Goal: Information Seeking & Learning: Check status

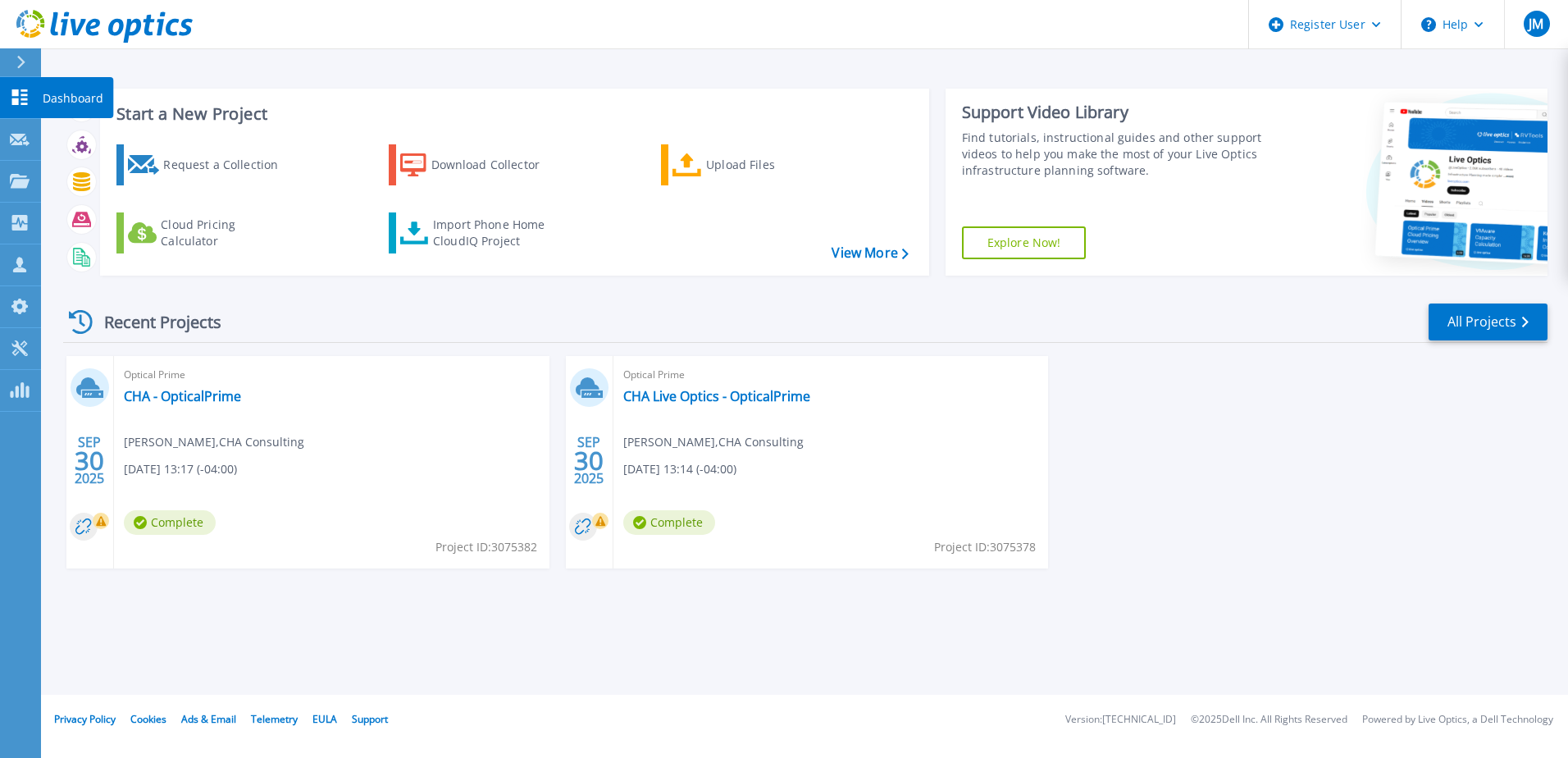
click at [13, 98] on icon at bounding box center [19, 97] width 16 height 16
click at [862, 254] on link "View More" at bounding box center [870, 253] width 76 height 16
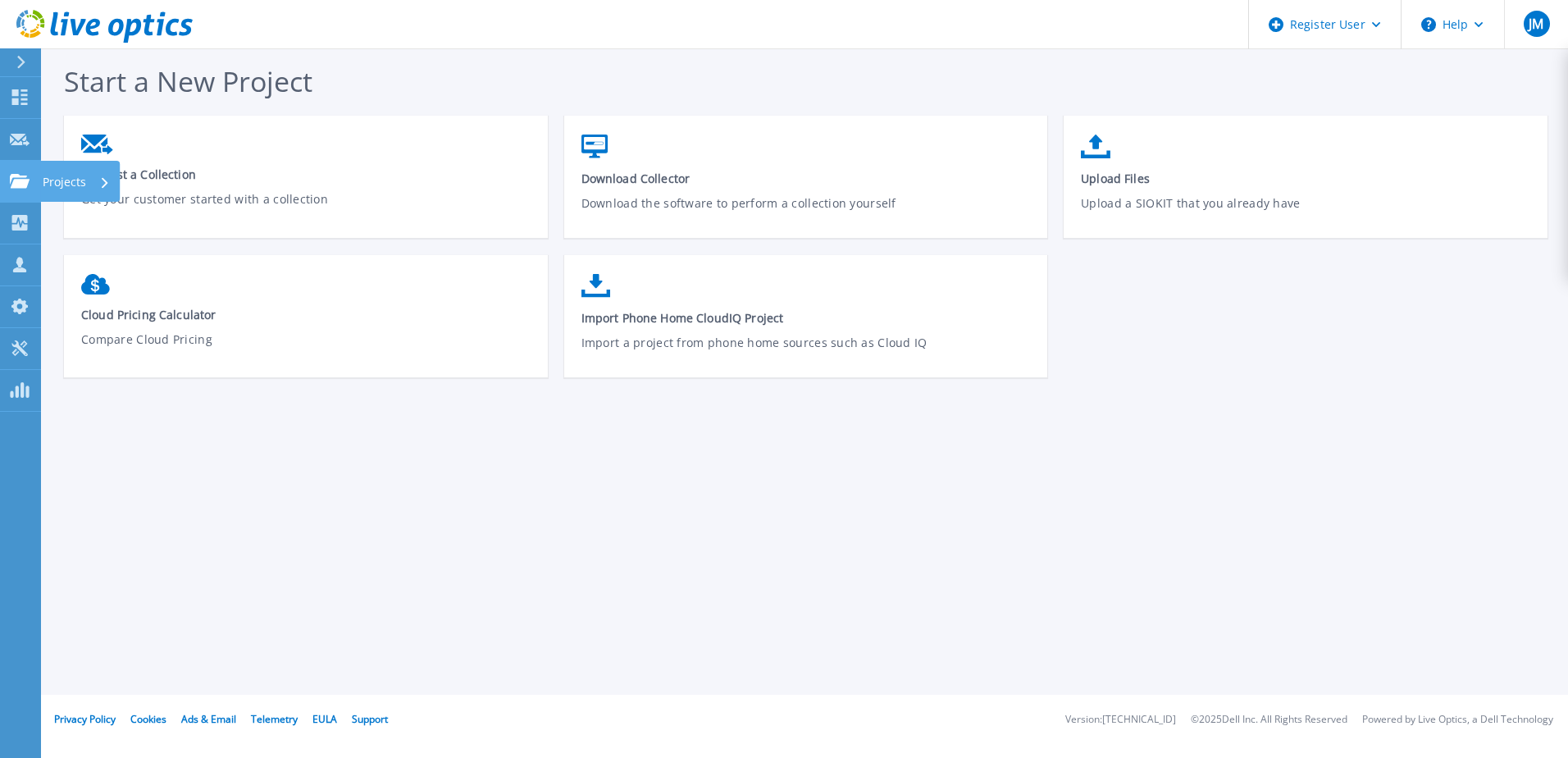
click at [14, 179] on icon at bounding box center [19, 180] width 19 height 14
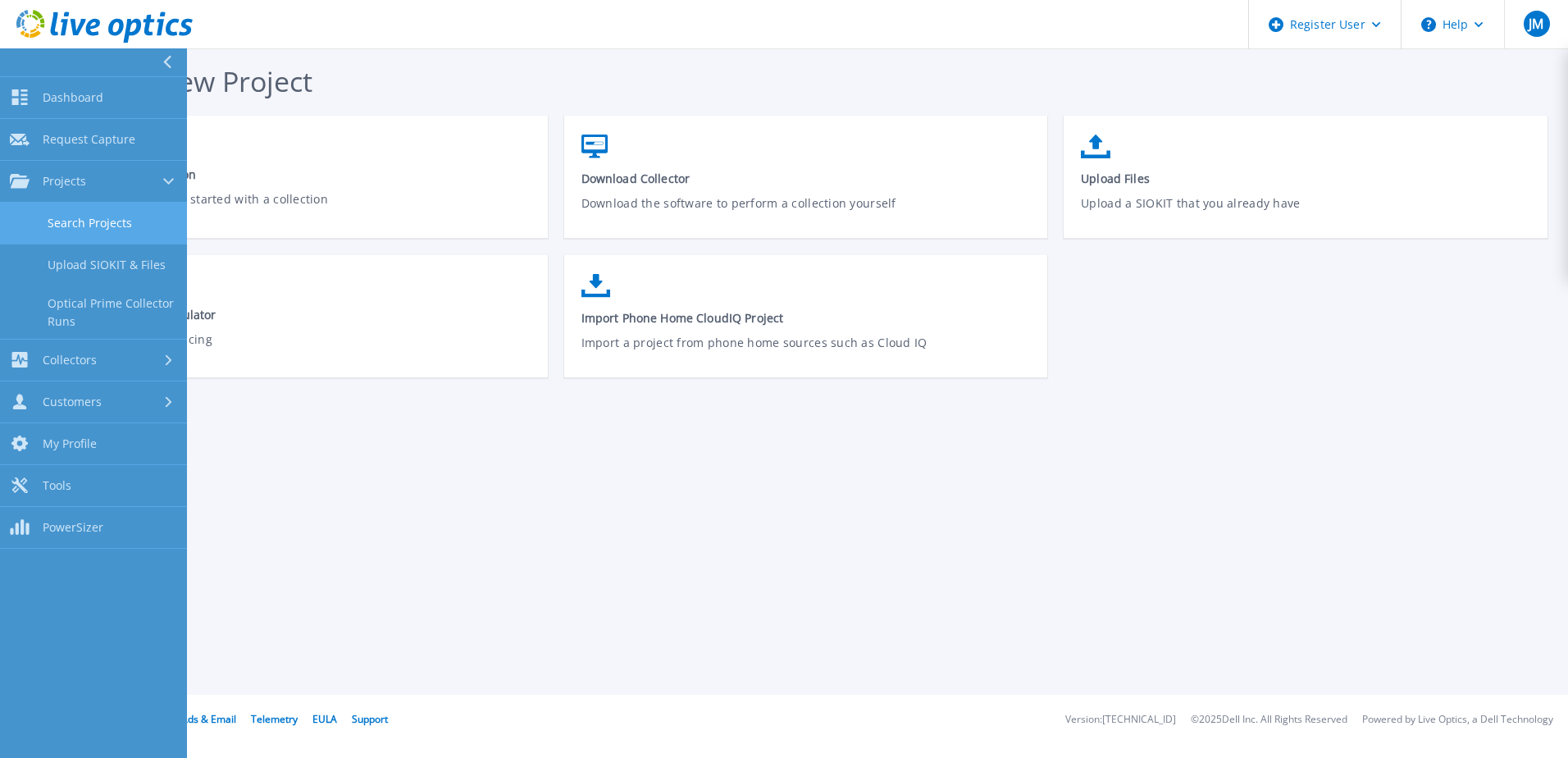
click at [77, 223] on link "Search Projects" at bounding box center [93, 223] width 187 height 42
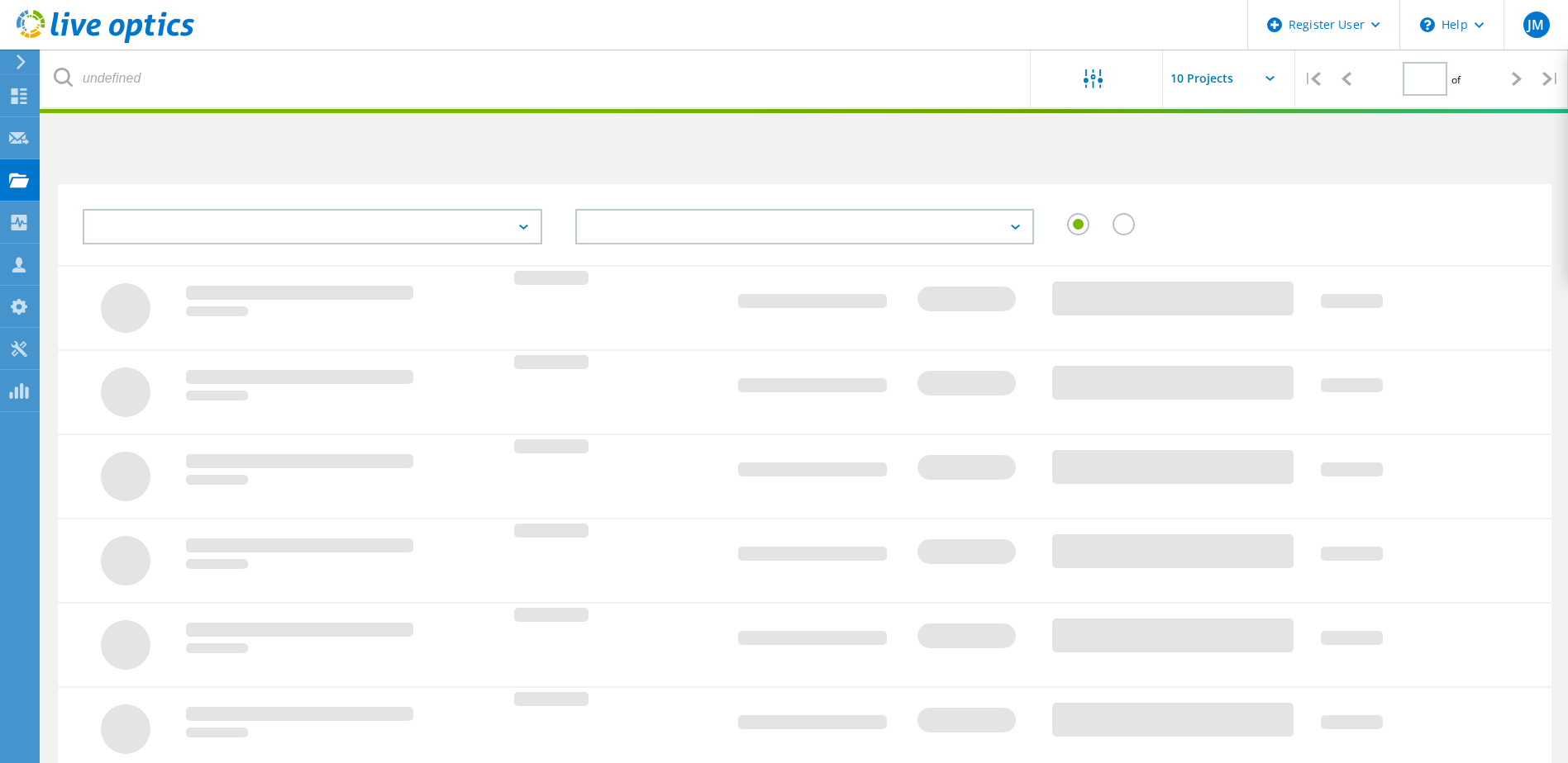
type input "1"
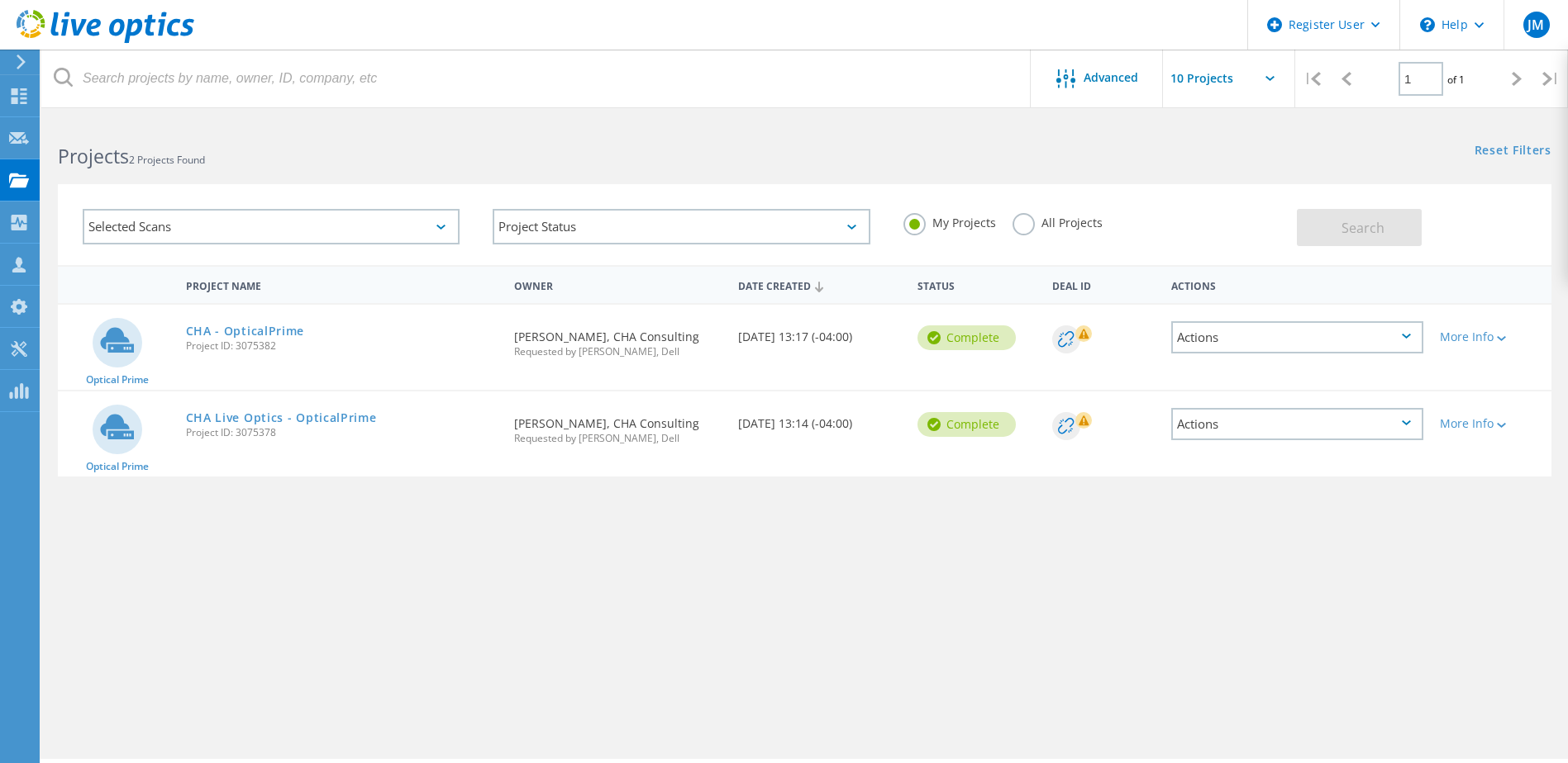
click at [241, 236] on div "Selected Scans" at bounding box center [270, 226] width 377 height 36
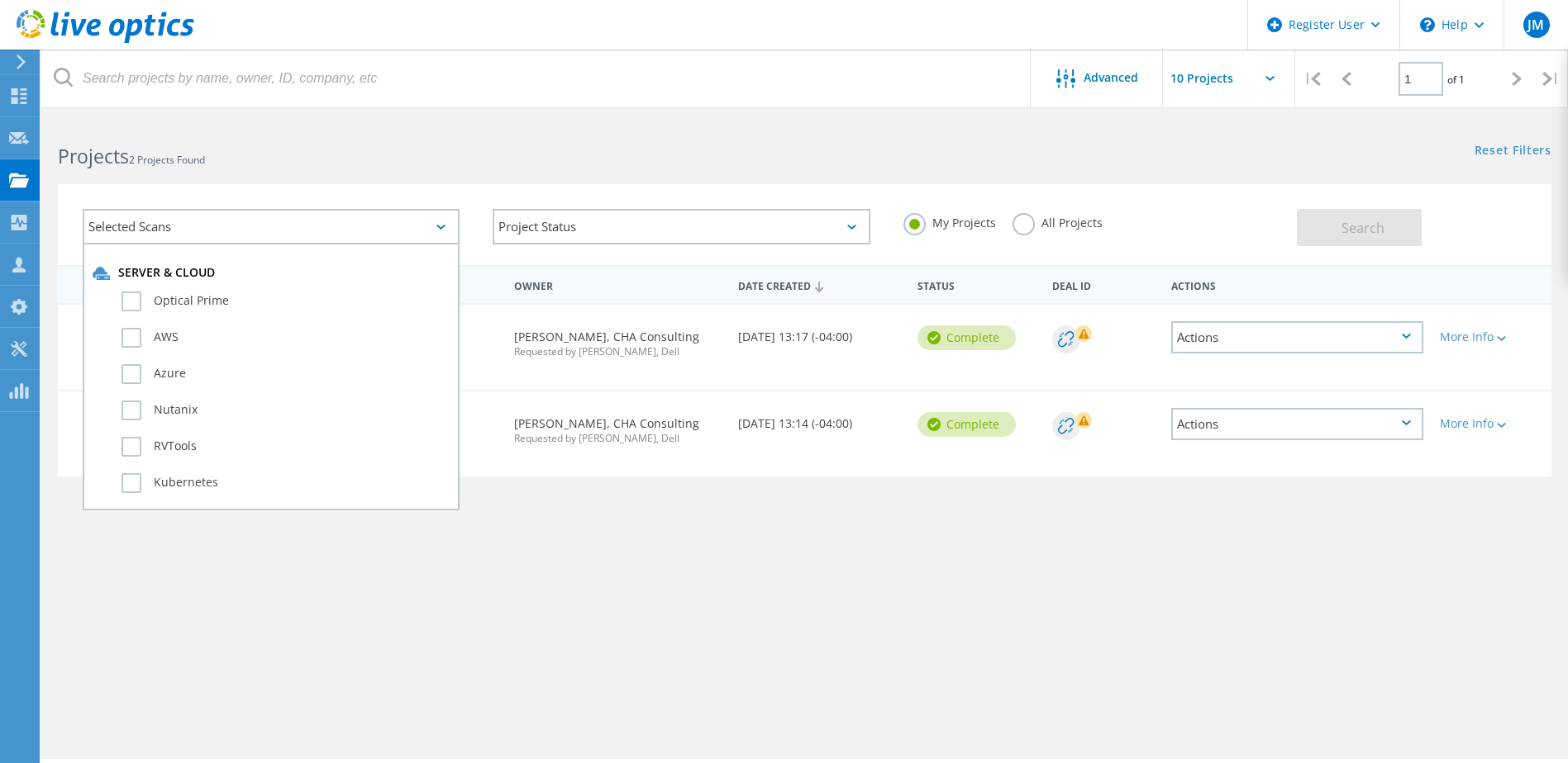
click at [466, 159] on h2 "Projects 2 Projects Found" at bounding box center [423, 156] width 730 height 27
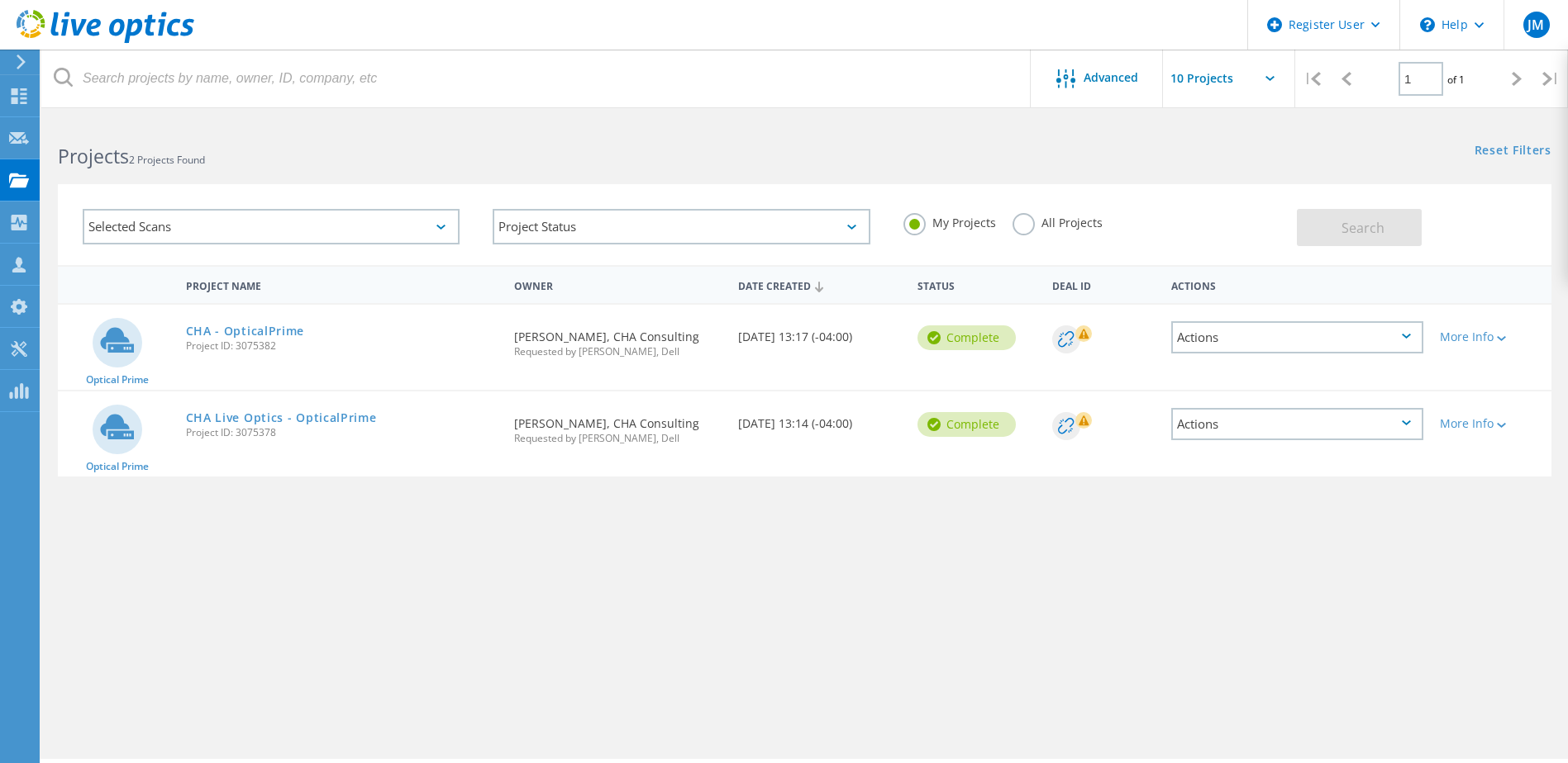
click at [320, 238] on div "Selected Scans" at bounding box center [270, 226] width 377 height 36
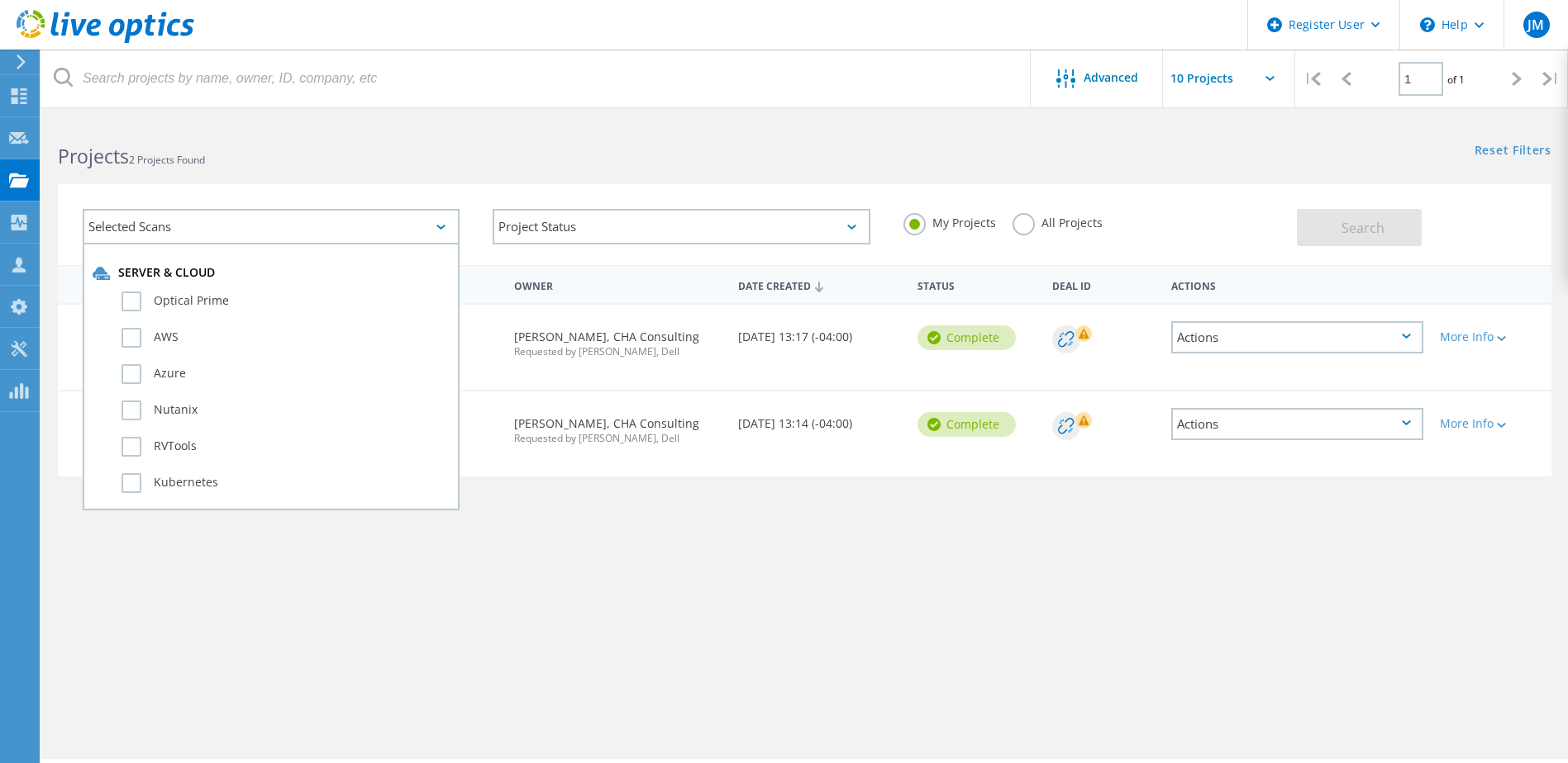
click at [374, 164] on h2 "Projects 2 Projects Found" at bounding box center [423, 156] width 730 height 27
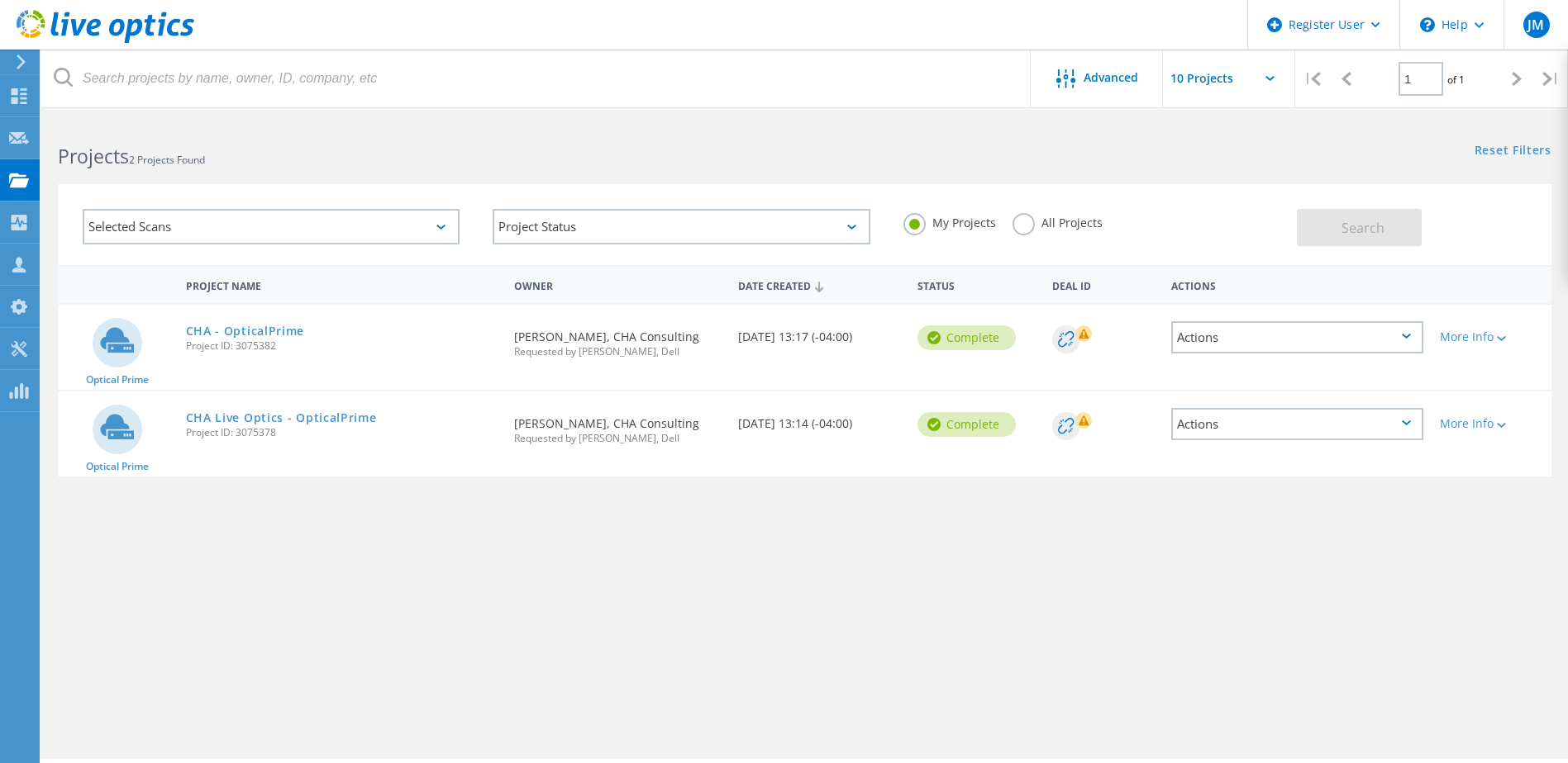
click at [1265, 82] on input "text" at bounding box center [1245, 79] width 166 height 58
click at [1215, 202] on div "Show 40 Projects" at bounding box center [1245, 203] width 164 height 27
type input "Show 40 Projects"
click at [20, 260] on use at bounding box center [19, 265] width 13 height 16
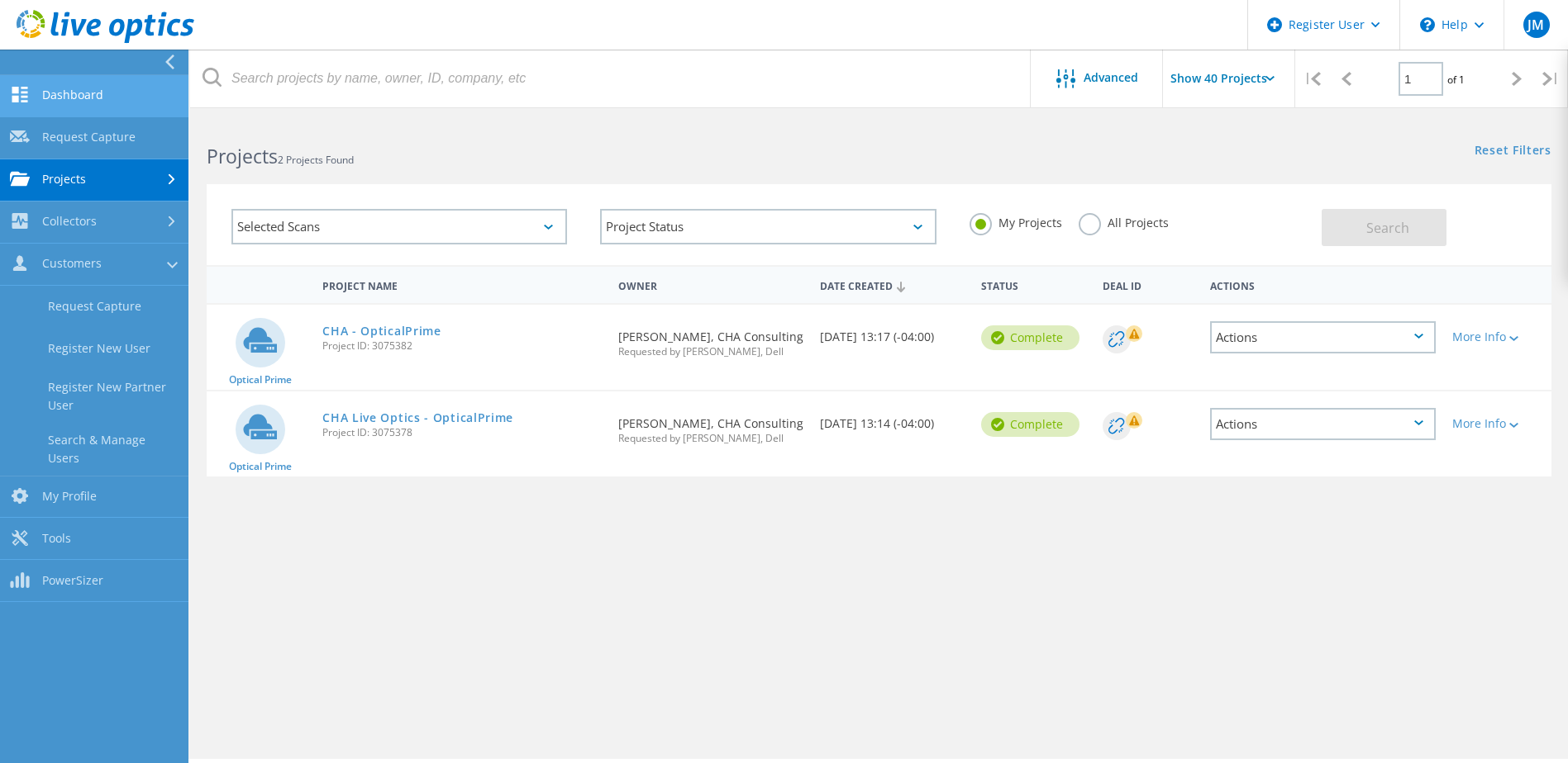
click at [126, 99] on link "Dashboard" at bounding box center [94, 95] width 188 height 42
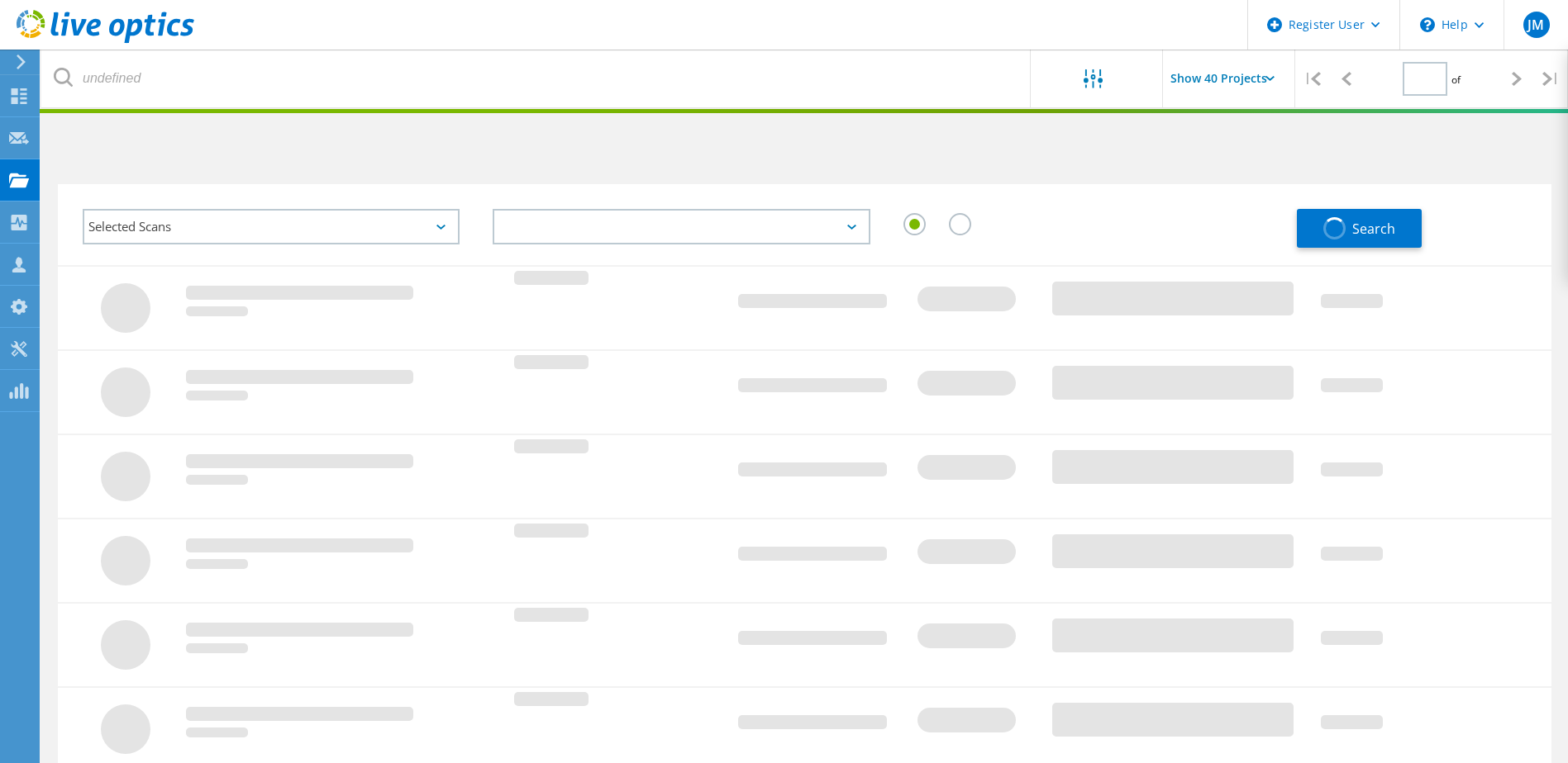
type input "1"
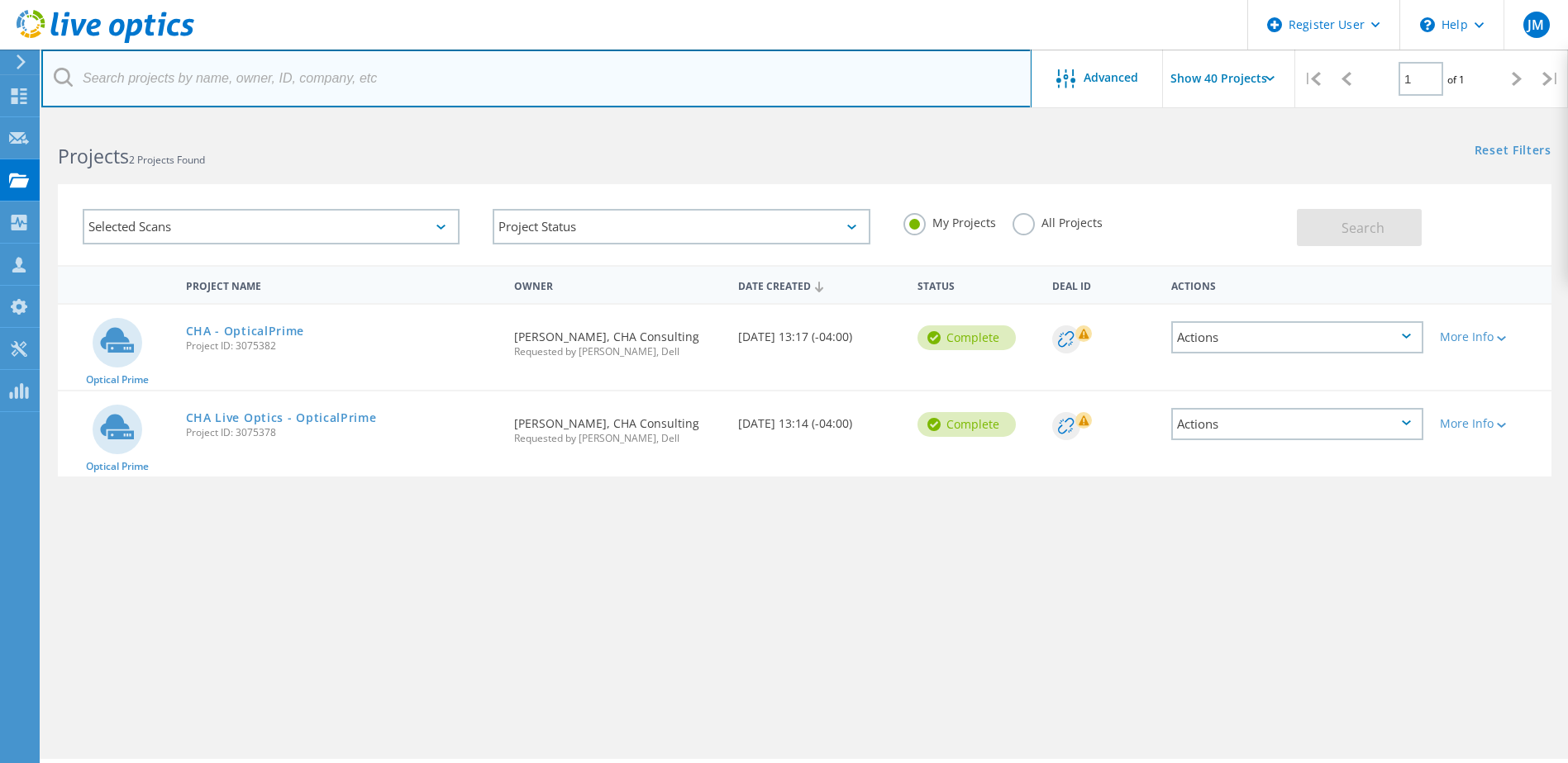
click at [73, 76] on input "text" at bounding box center [536, 79] width 990 height 58
type input "Equilend"
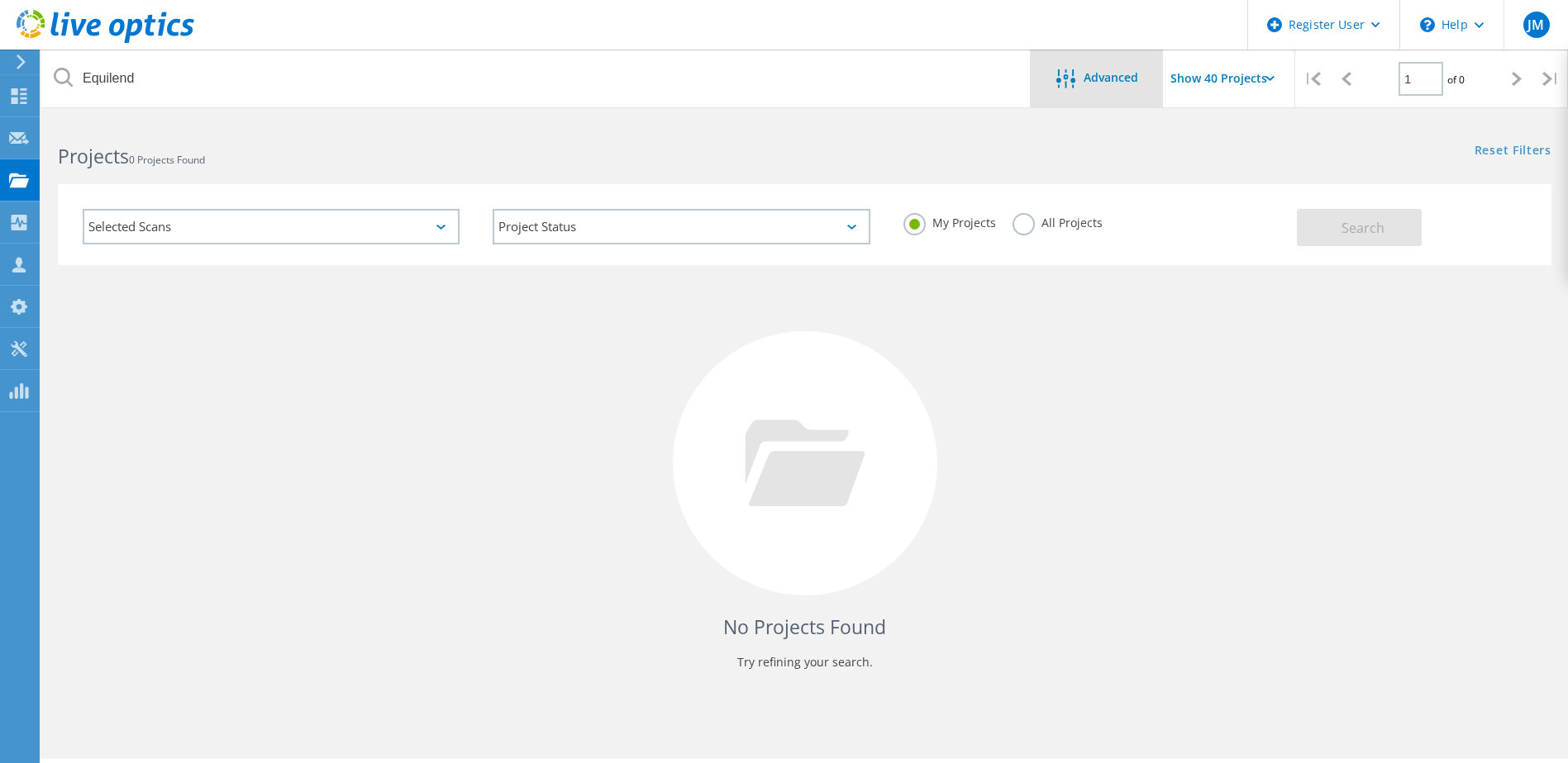
click at [1081, 78] on div at bounding box center [1069, 79] width 27 height 21
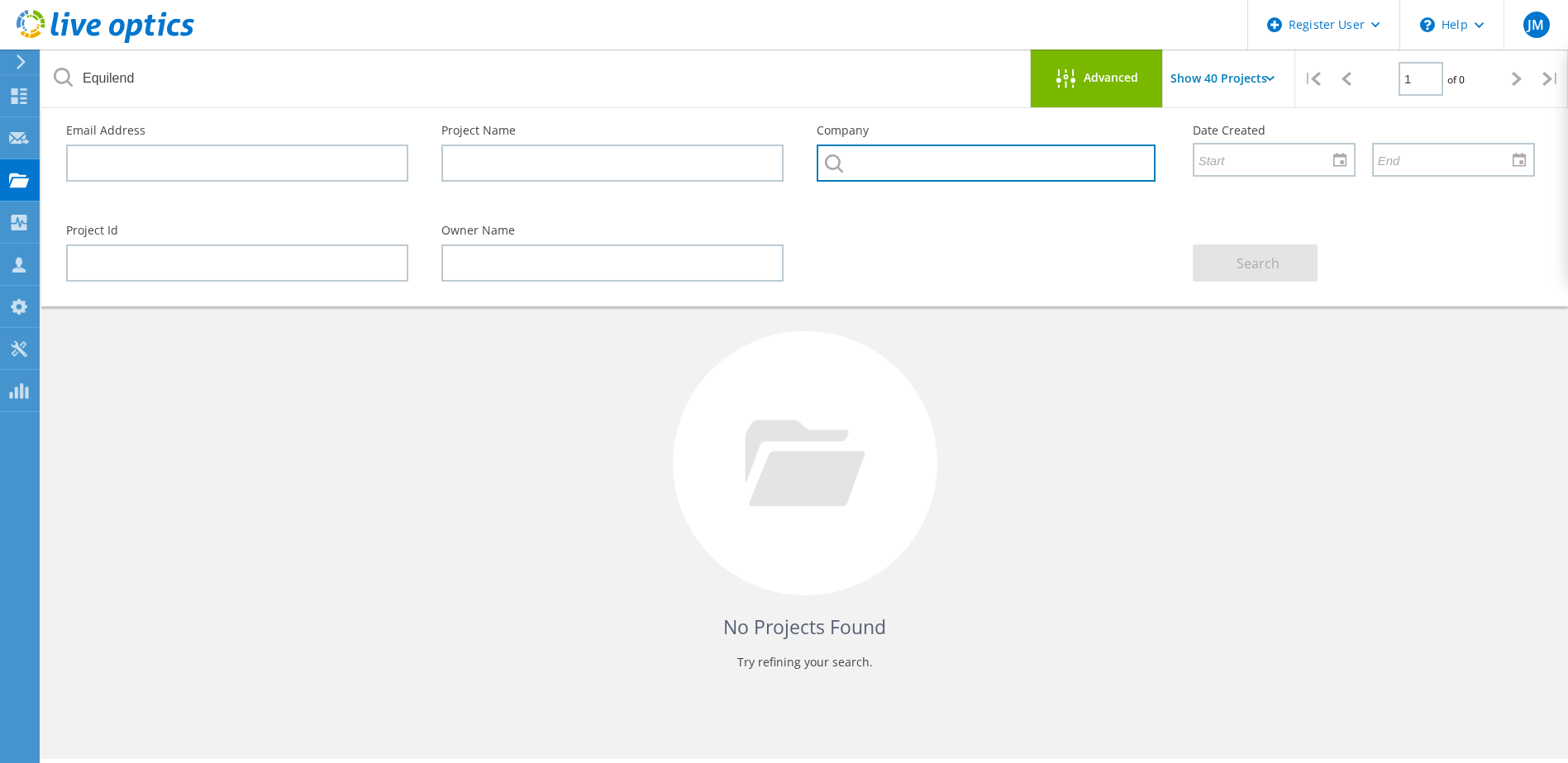
click at [951, 176] on input "text" at bounding box center [985, 164] width 338 height 37
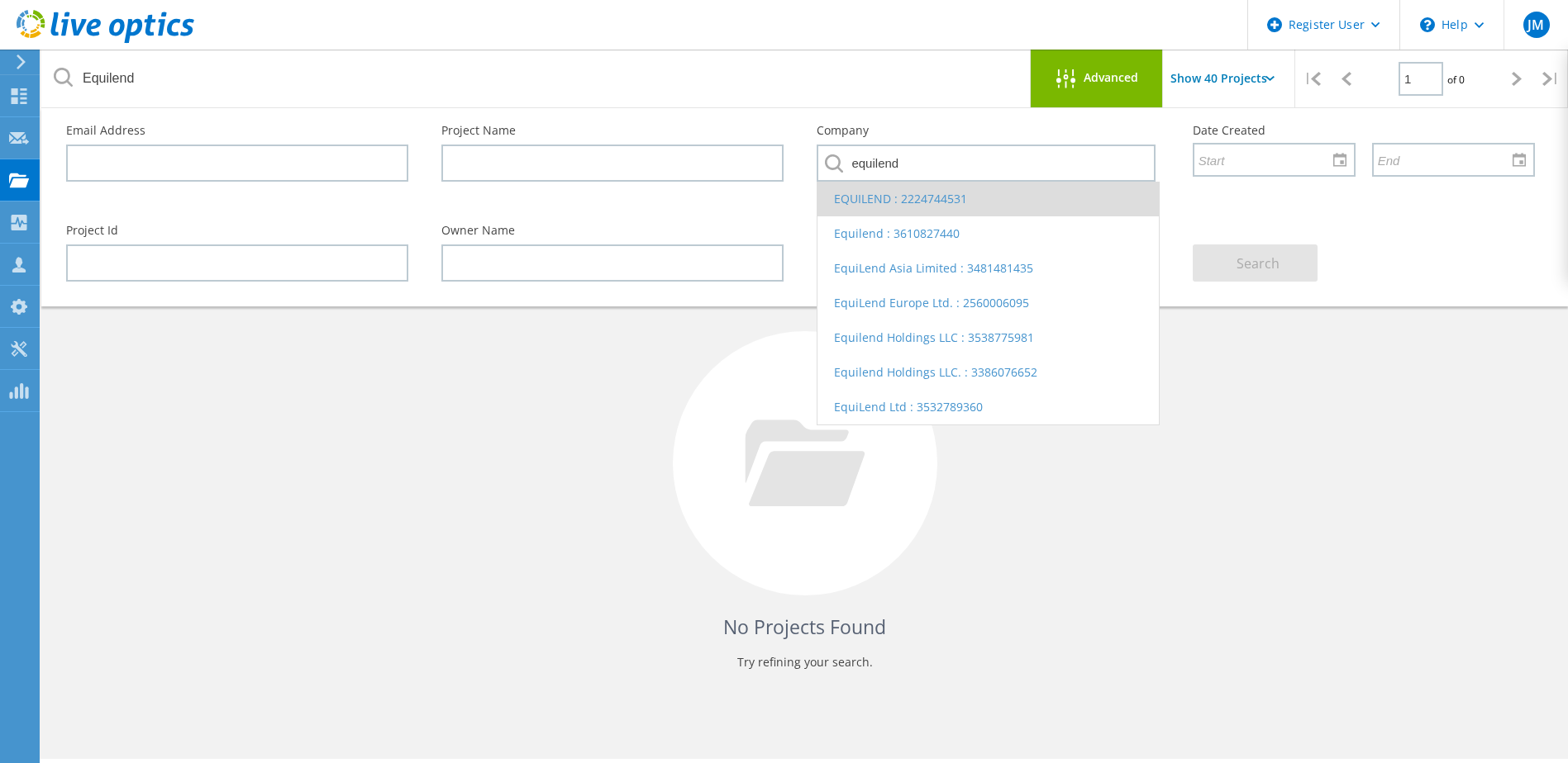
click at [949, 197] on li "EQUILEND : 2224744531" at bounding box center [988, 198] width 341 height 35
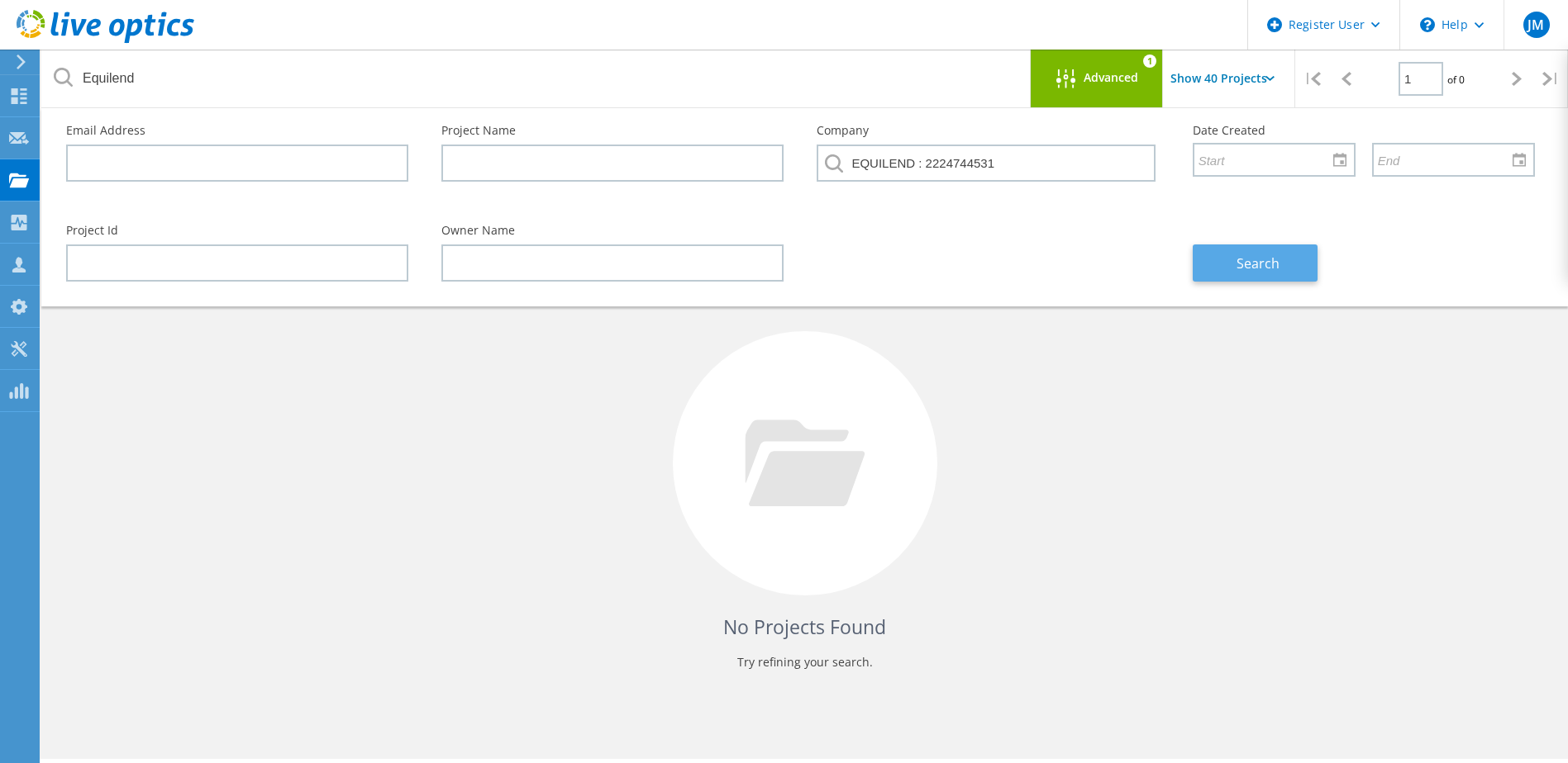
click at [1246, 261] on span "Search" at bounding box center [1258, 263] width 43 height 18
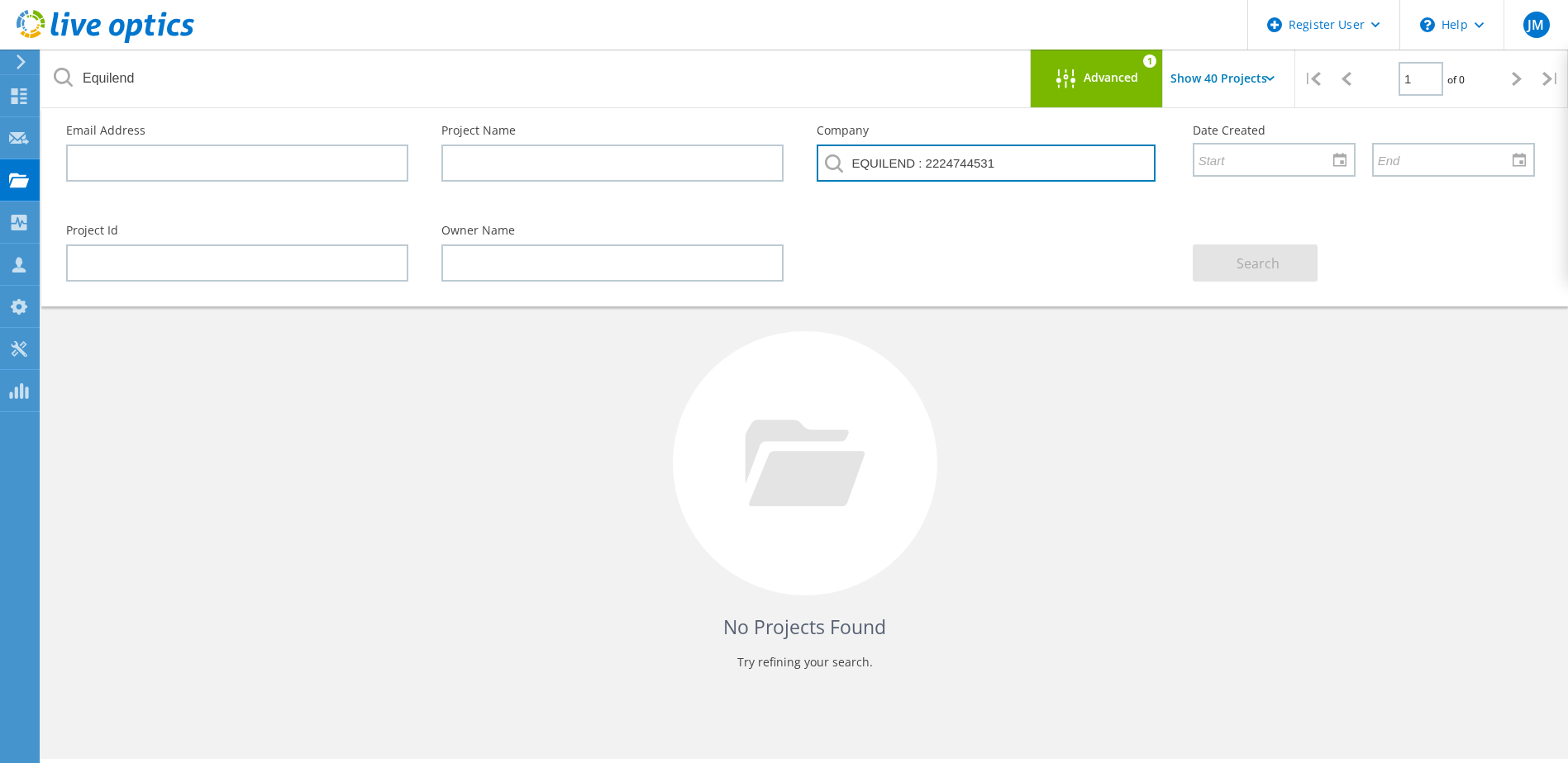
click at [1088, 174] on input "EQUILEND : 2224744531" at bounding box center [985, 164] width 338 height 37
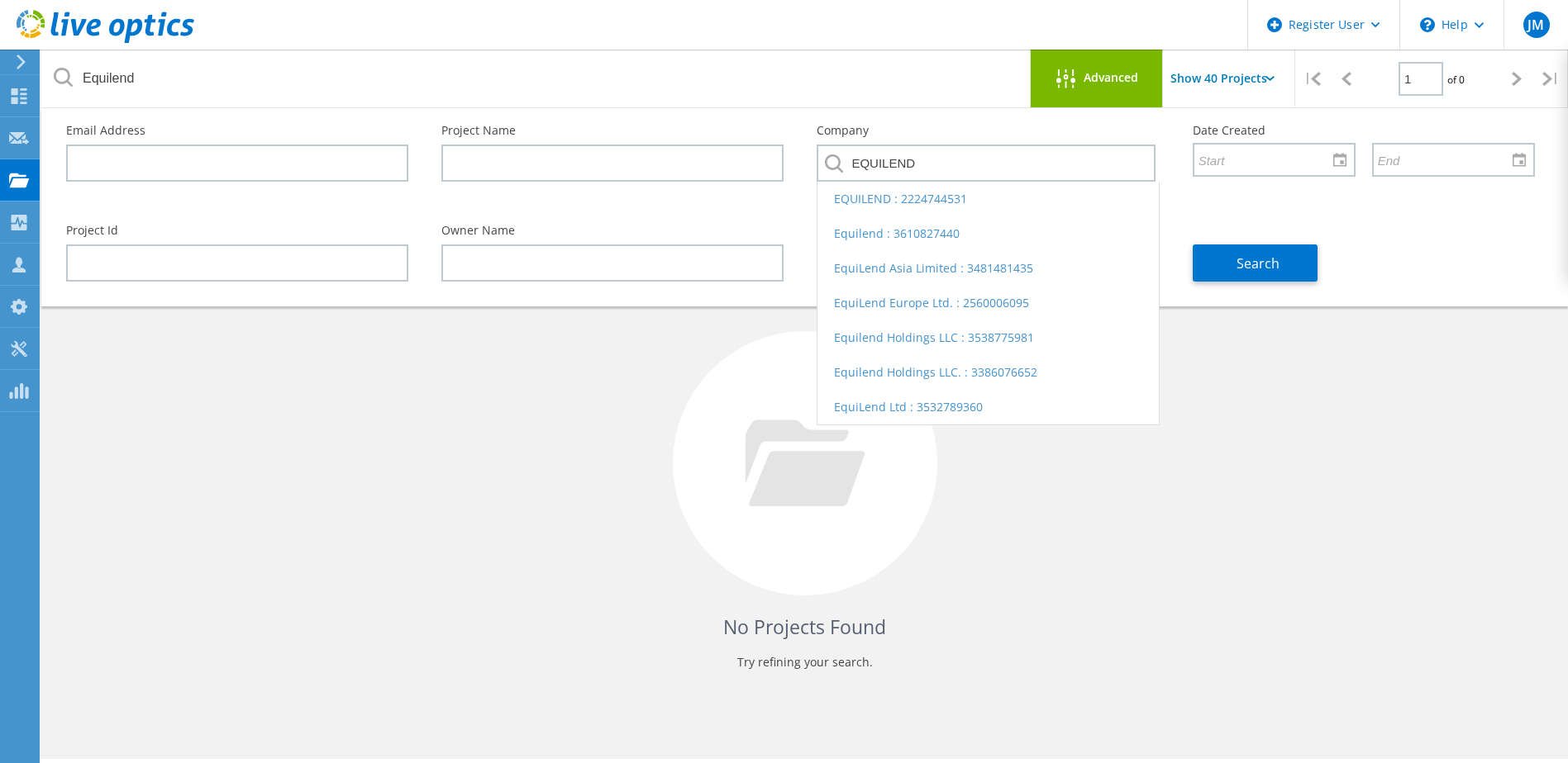
click at [840, 236] on li "Equilend : 3610827440" at bounding box center [988, 233] width 341 height 35
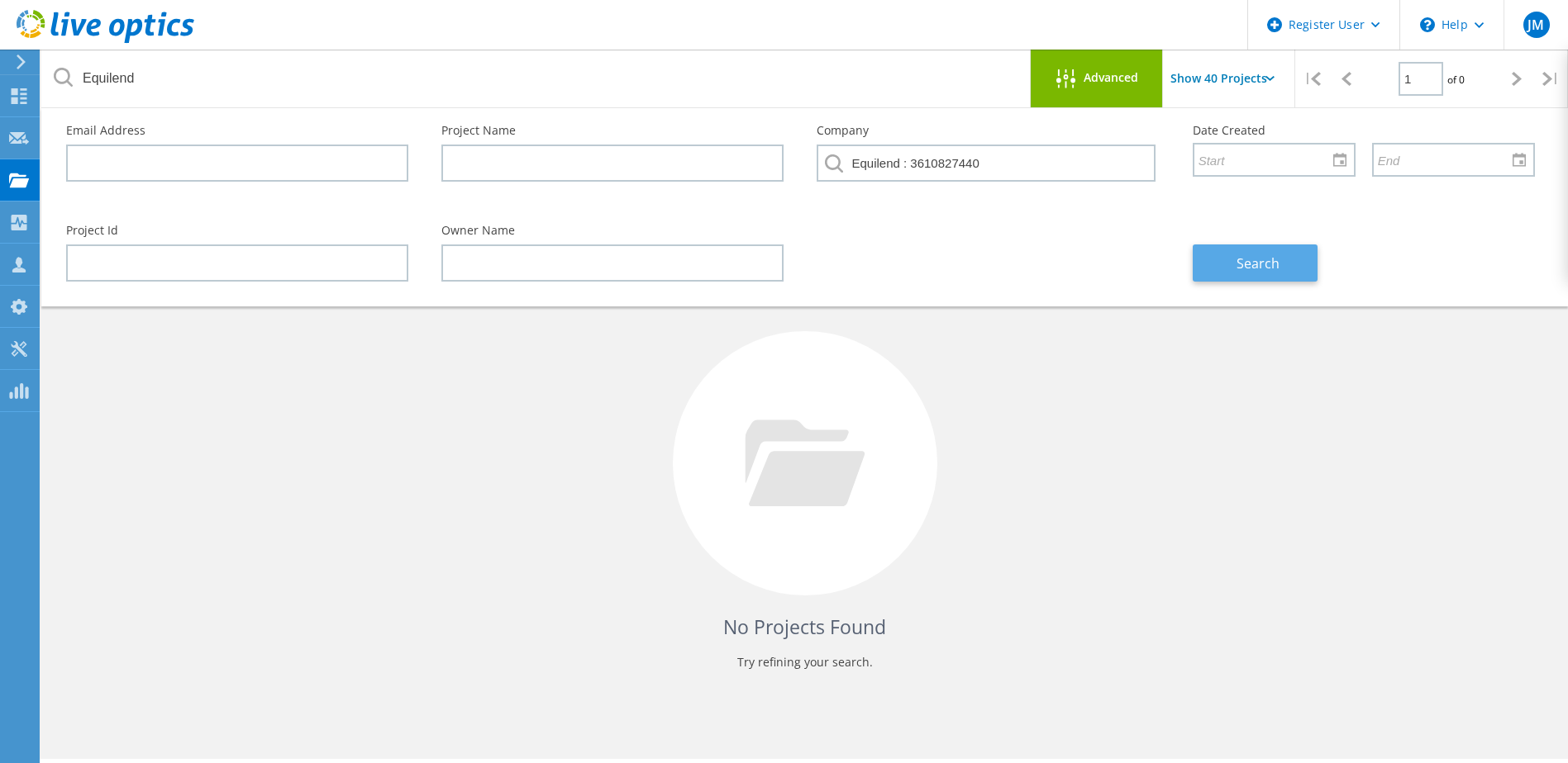
click at [1293, 270] on button "Search" at bounding box center [1255, 263] width 124 height 37
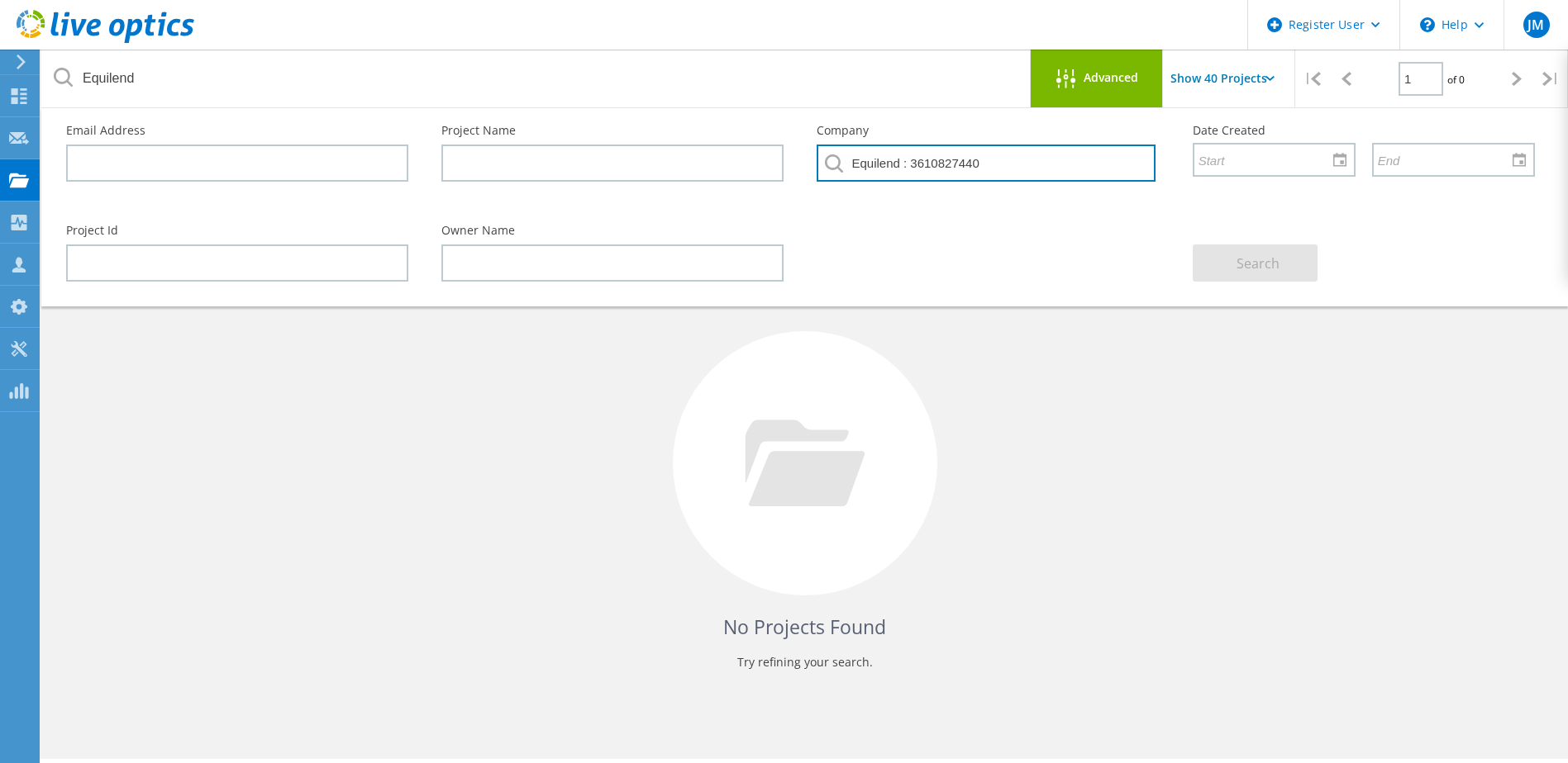
drag, startPoint x: 993, startPoint y: 164, endPoint x: 699, endPoint y: 120, distance: 297.3
click at [700, 120] on div "Email Address Project Name Company Equilend : 3610827440 Date Created" at bounding box center [800, 158] width 1502 height 100
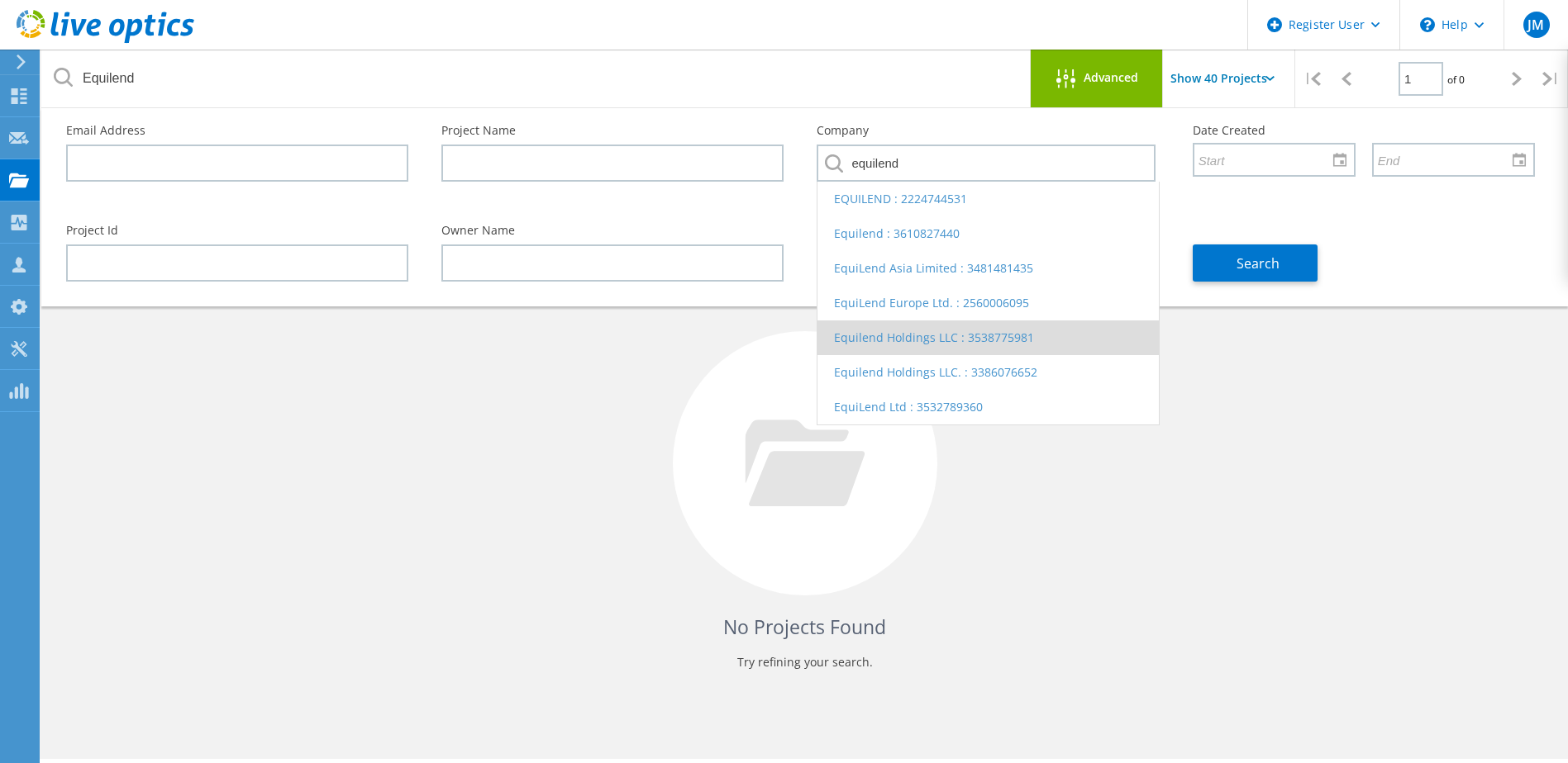
click at [928, 337] on li "Equilend Holdings LLC : 3538775981" at bounding box center [988, 338] width 341 height 35
type input "Equilend Holdings LLC : 3538775981"
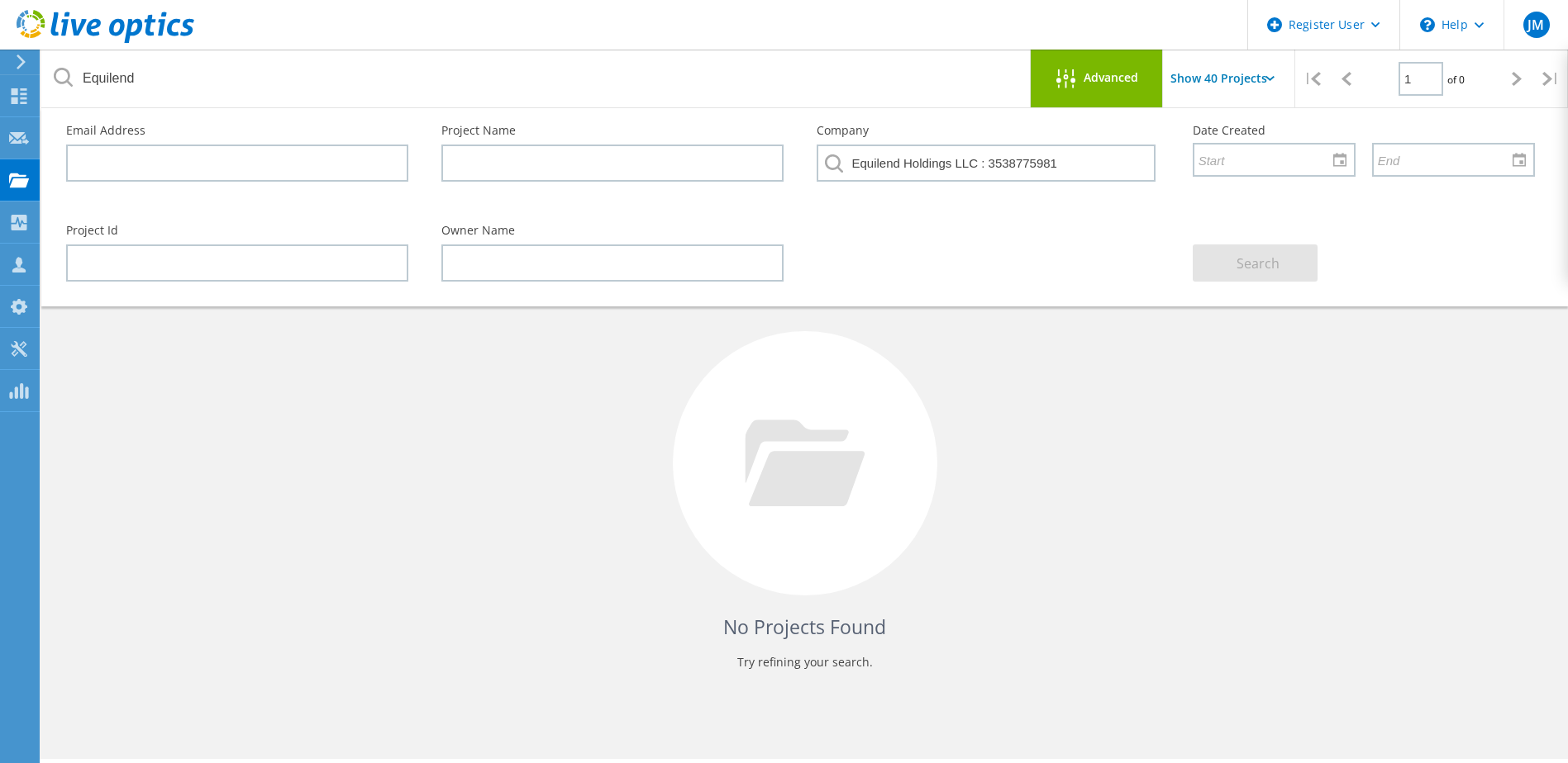
click at [22, 65] on use at bounding box center [22, 62] width 9 height 15
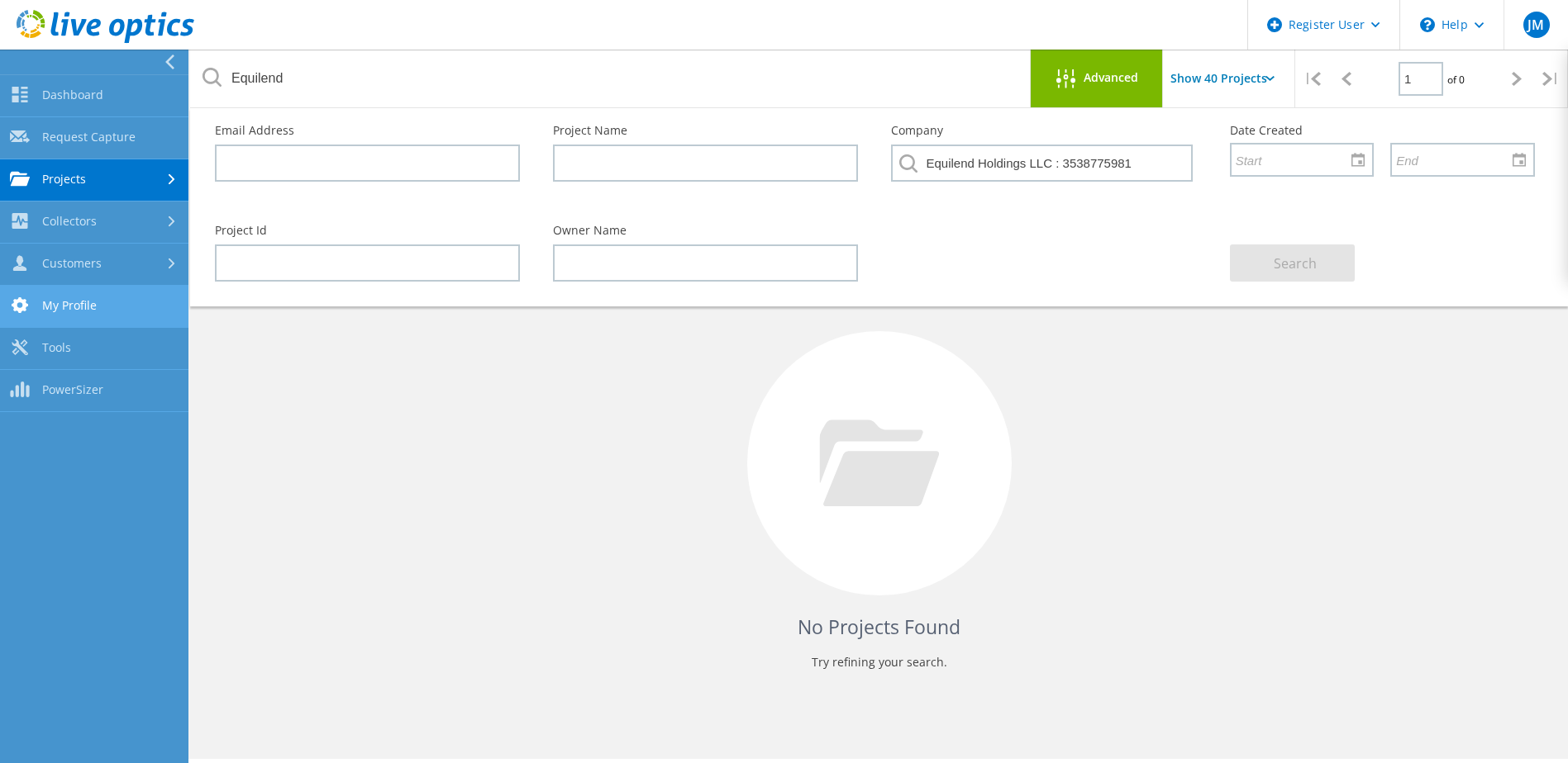
click at [131, 295] on link "My Profile" at bounding box center [94, 307] width 188 height 42
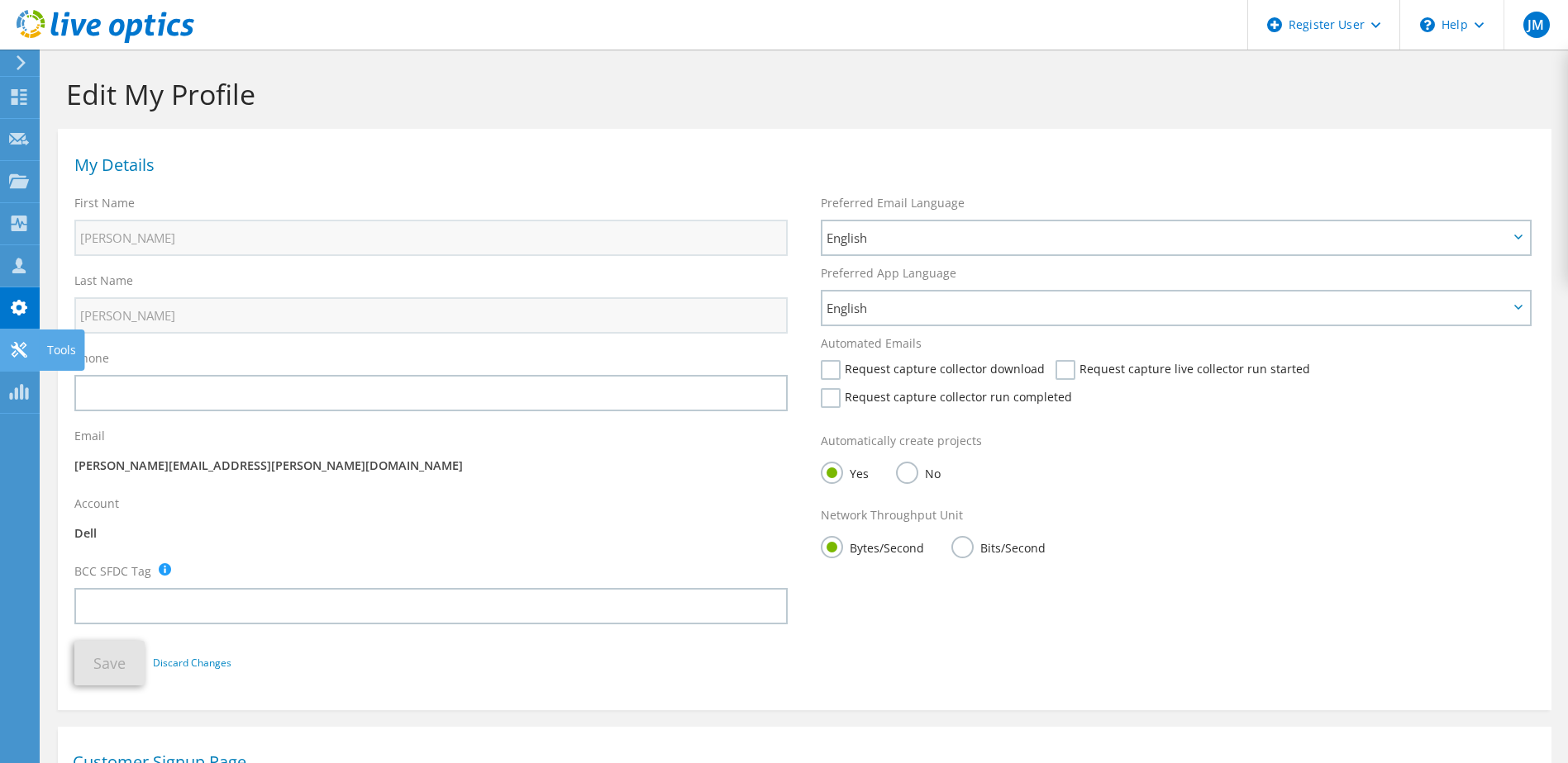
click at [25, 351] on icon at bounding box center [19, 350] width 20 height 16
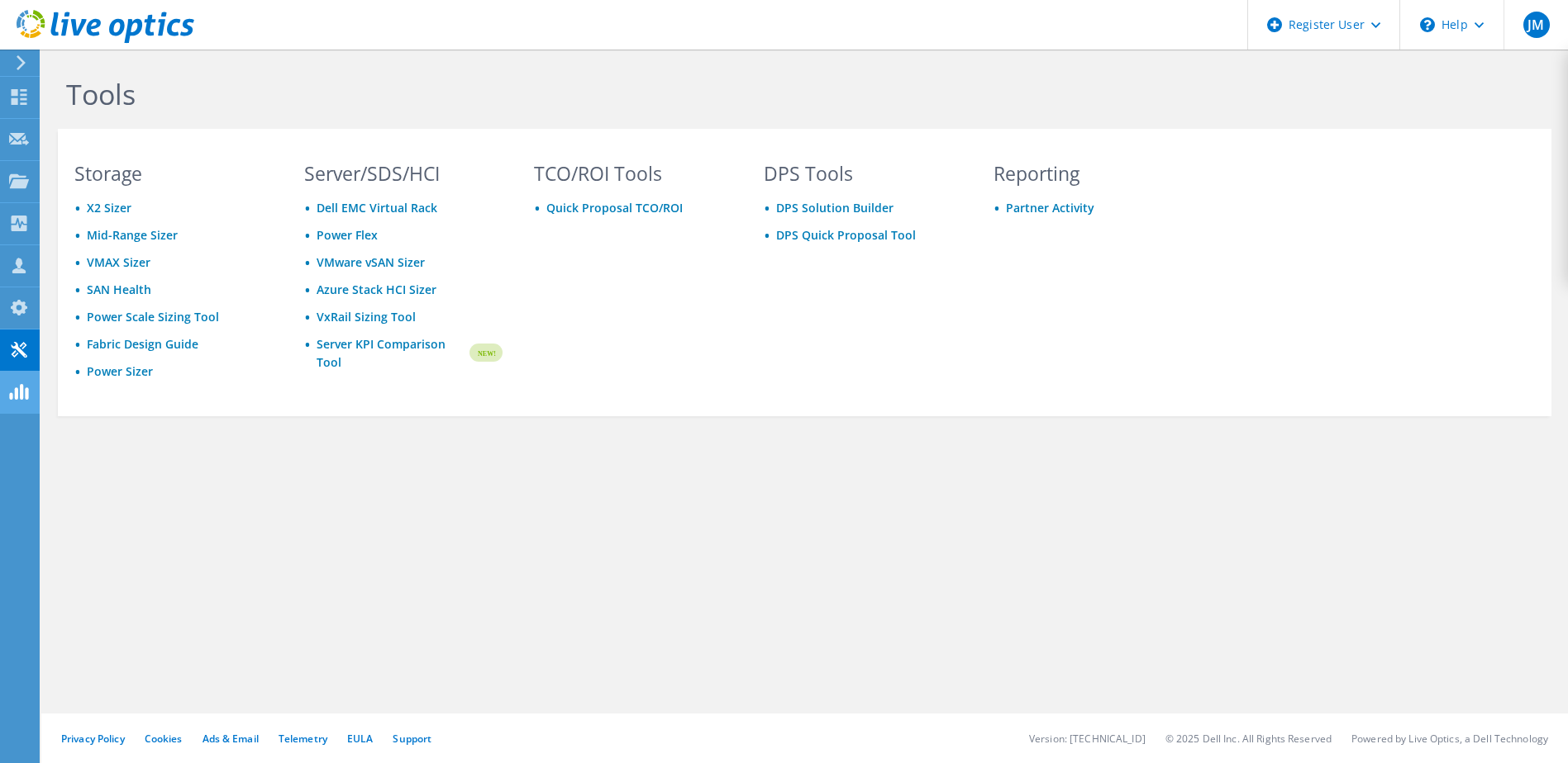
click at [19, 387] on icon at bounding box center [19, 392] width 20 height 16
click at [80, 222] on div "Collectors" at bounding box center [84, 223] width 90 height 41
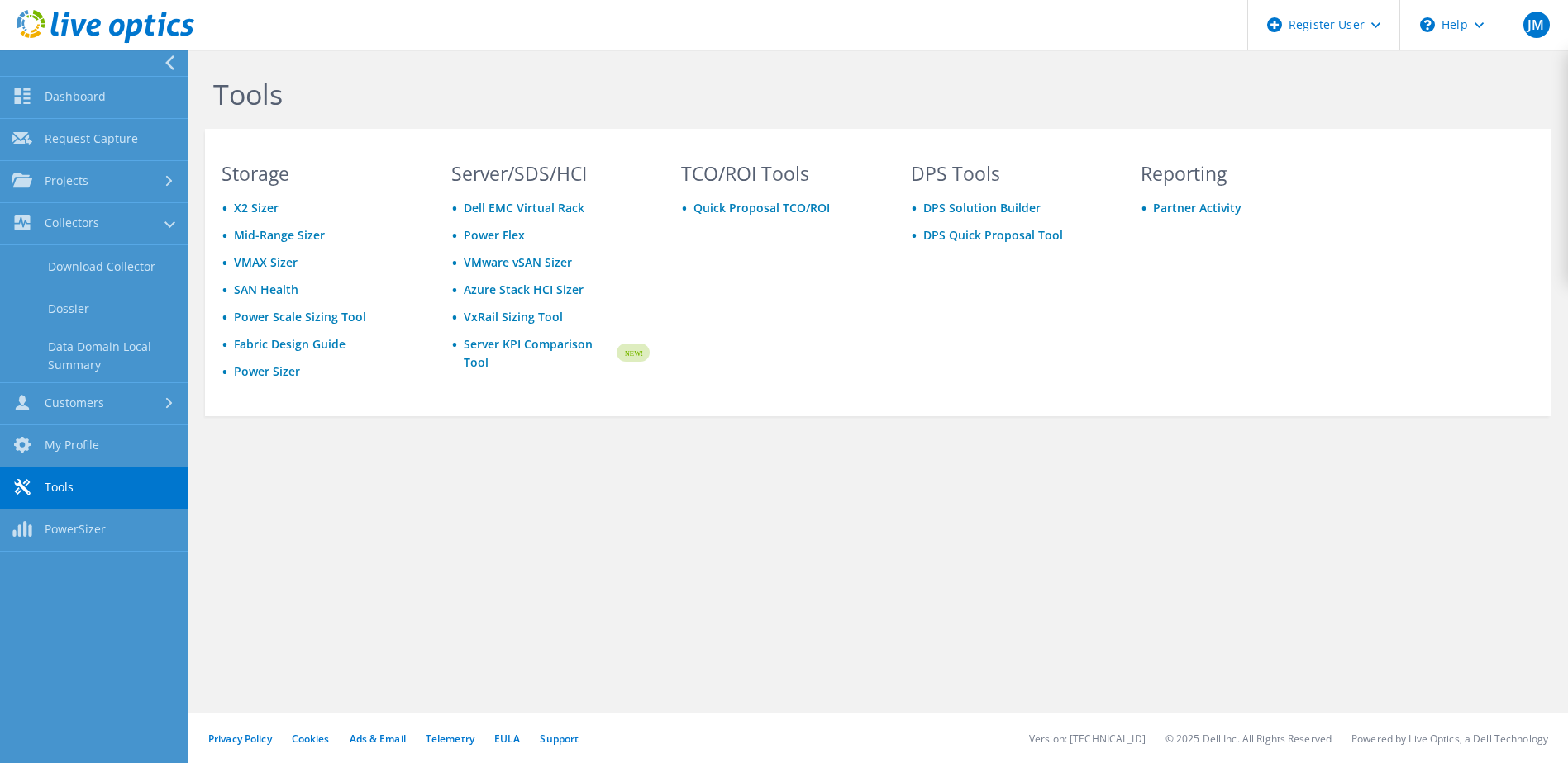
click at [152, 53] on div at bounding box center [97, 27] width 195 height 55
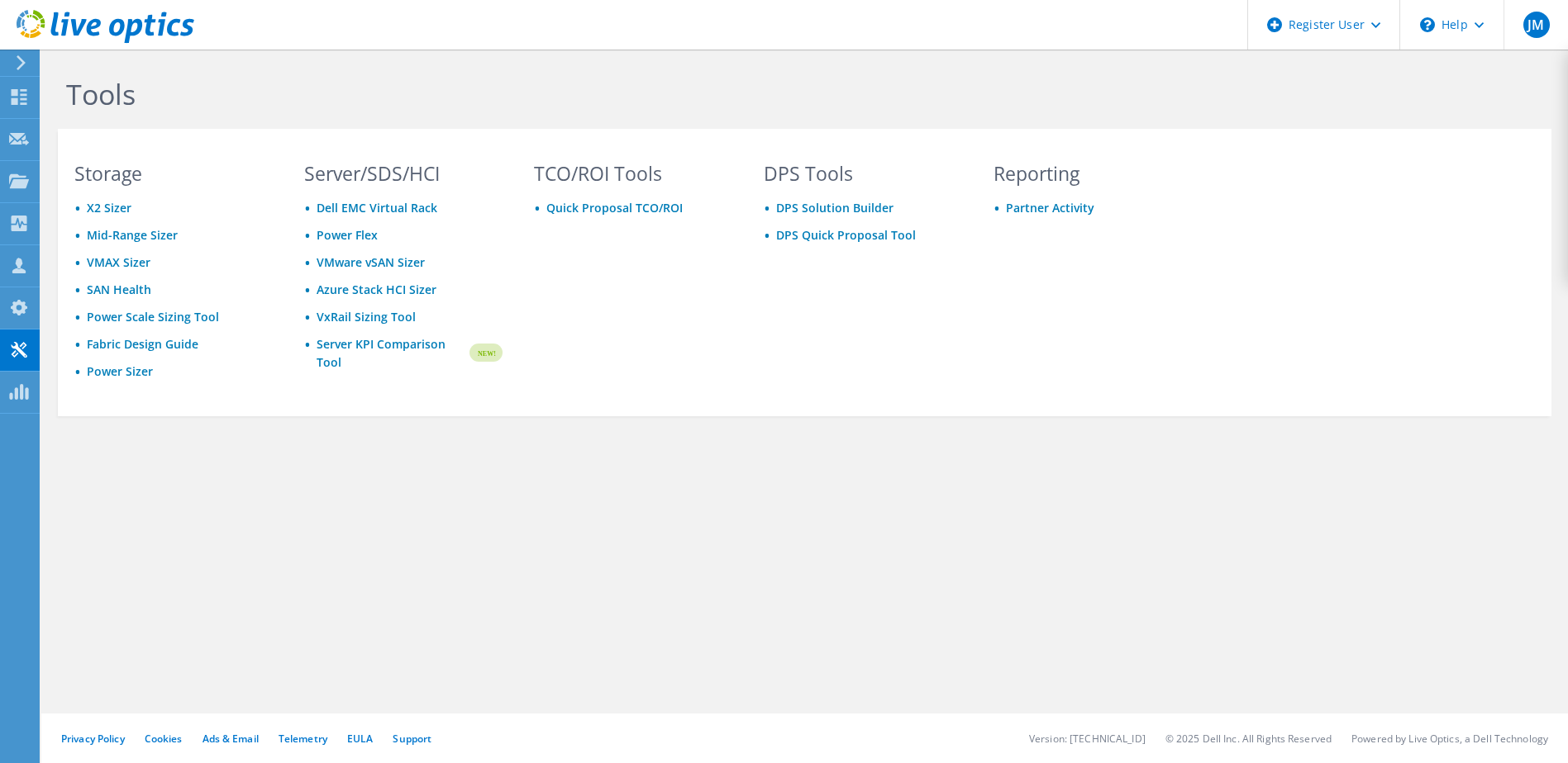
click at [94, 30] on icon at bounding box center [106, 27] width 178 height 34
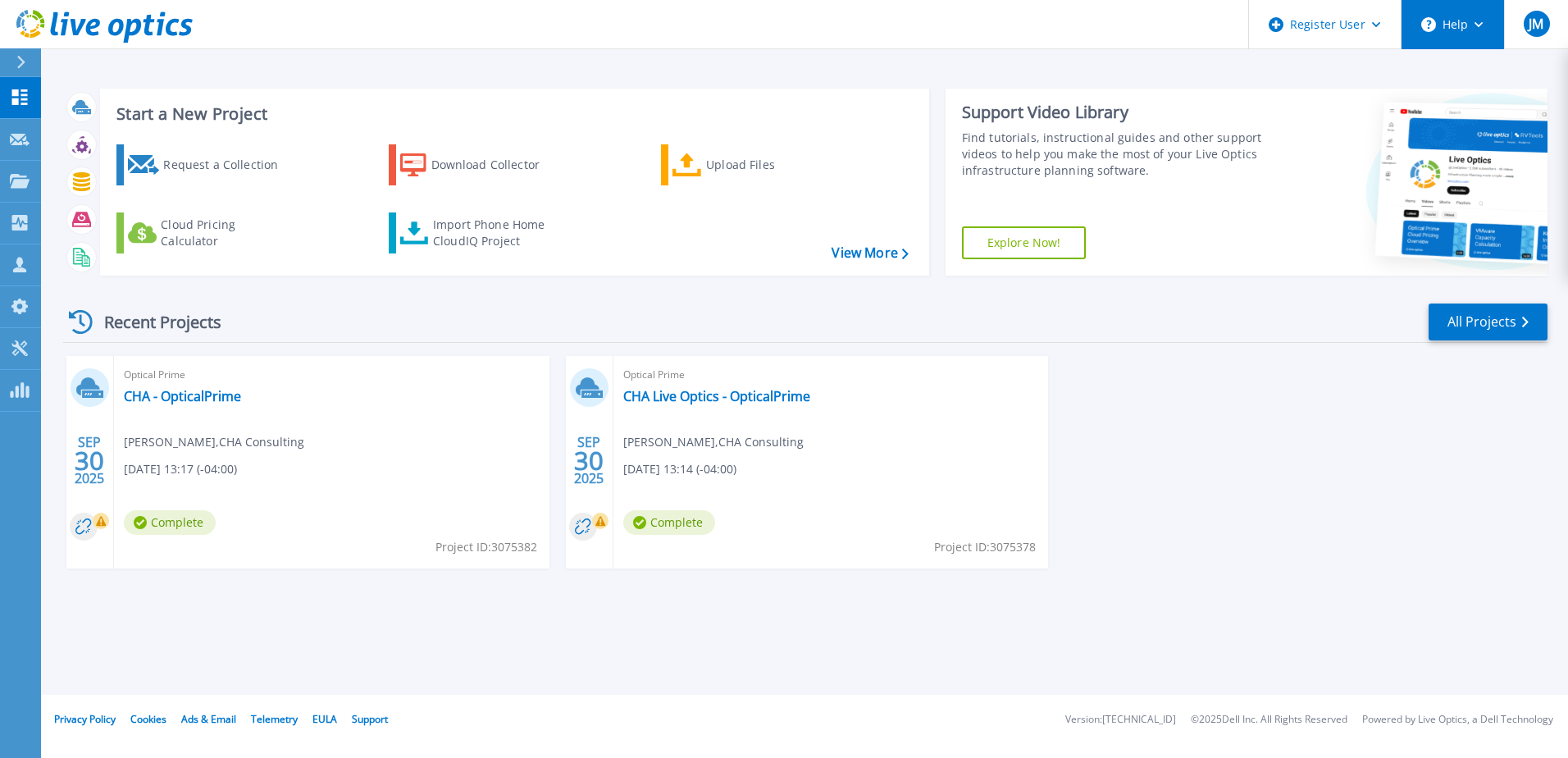
click at [1476, 30] on button "Help" at bounding box center [1453, 24] width 102 height 49
click at [28, 96] on icon at bounding box center [19, 97] width 19 height 16
click at [858, 255] on link "View More" at bounding box center [870, 253] width 76 height 16
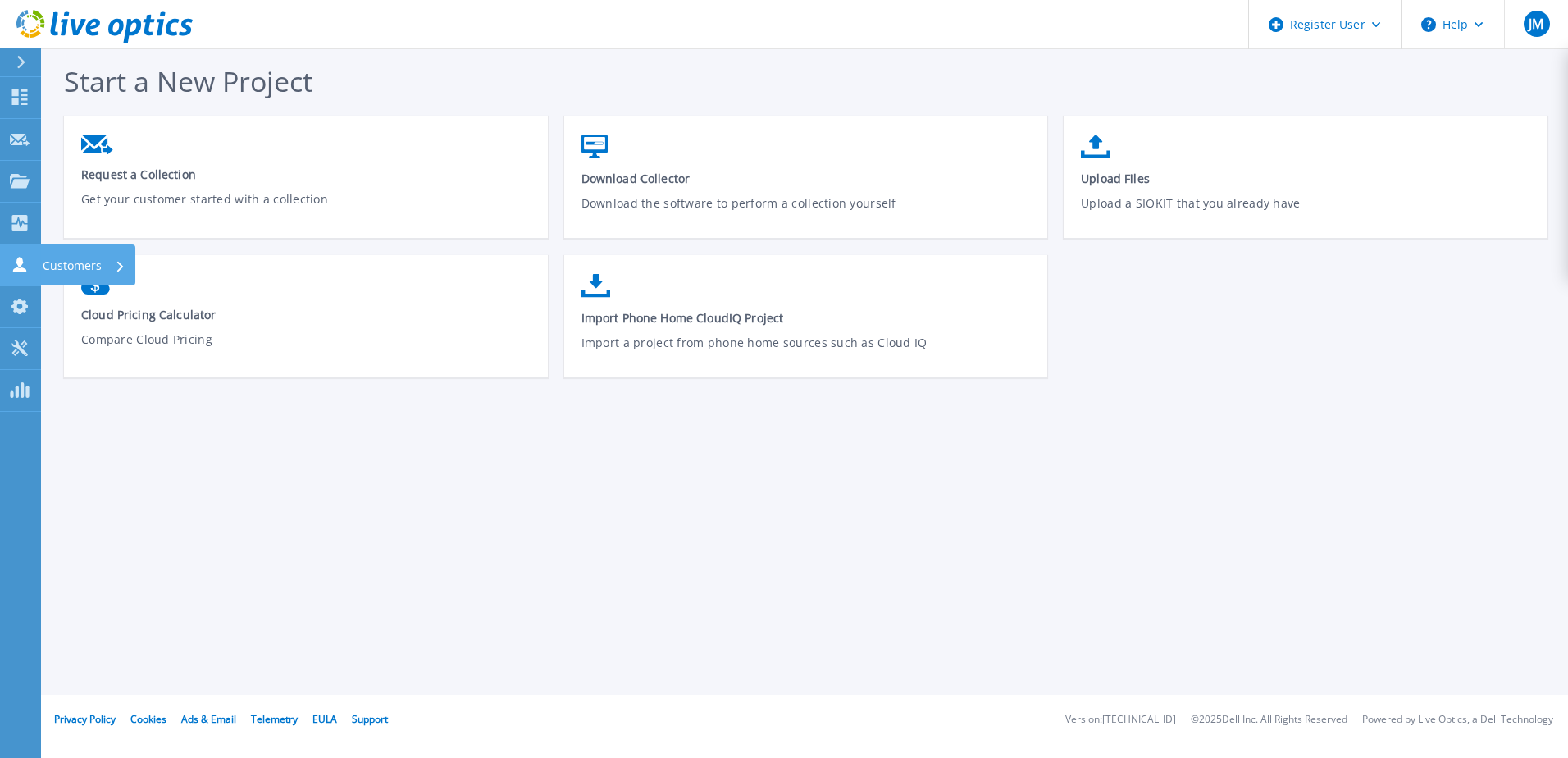
click at [71, 265] on p "Customers" at bounding box center [72, 266] width 59 height 43
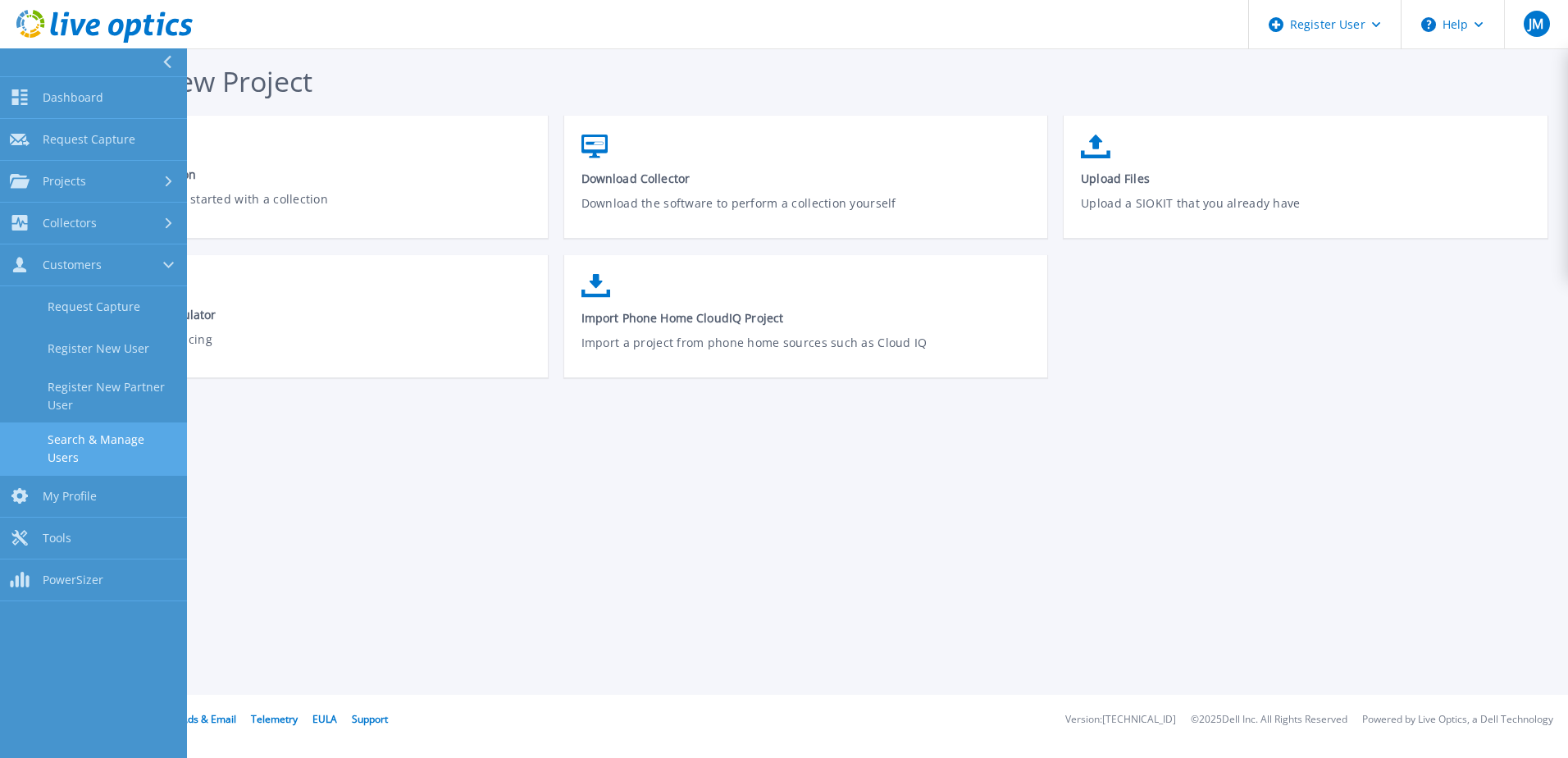
click at [121, 439] on link "Search & Manage Users" at bounding box center [93, 449] width 187 height 53
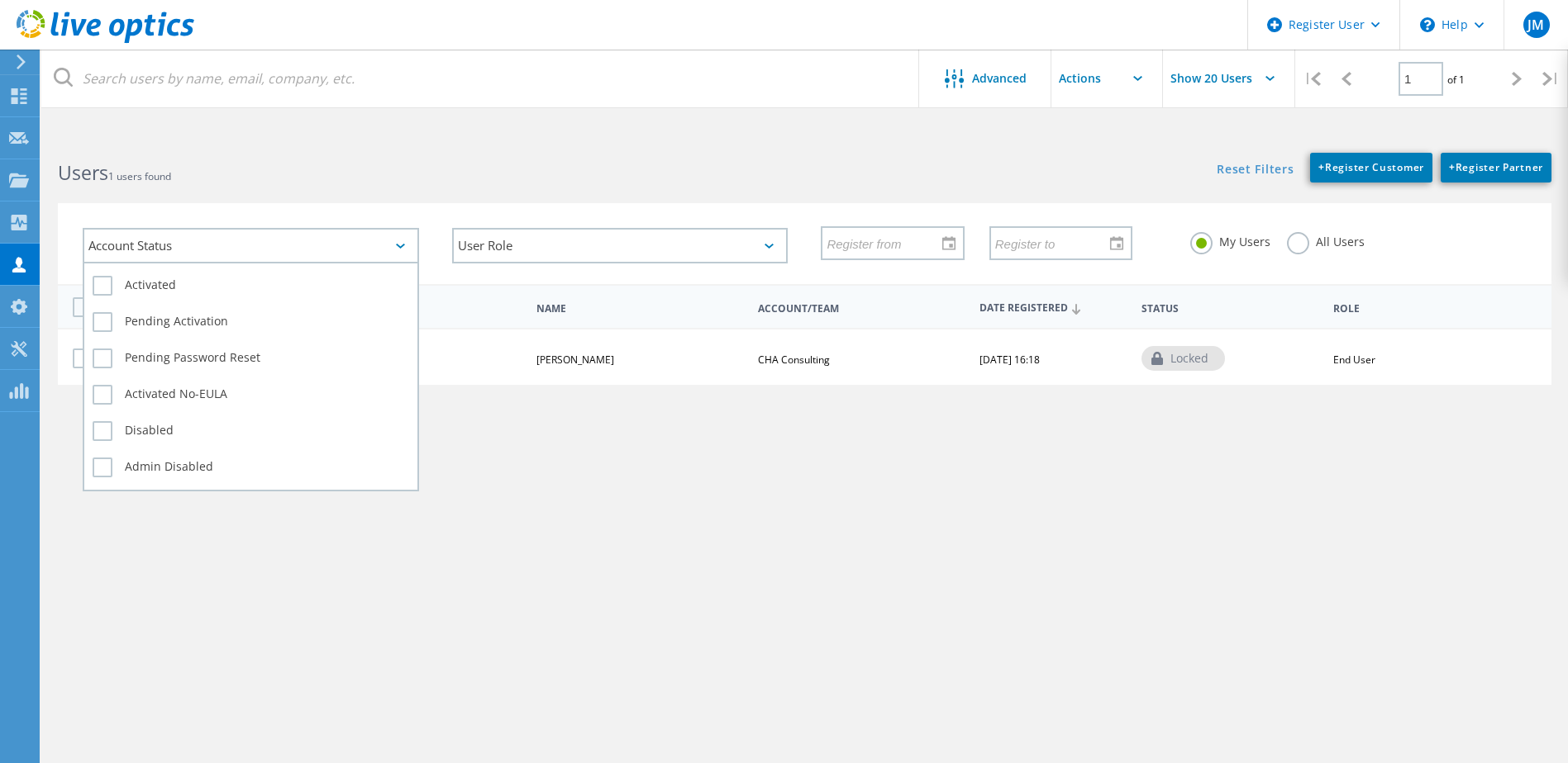
click at [407, 248] on div "Account Status" at bounding box center [251, 246] width 337 height 36
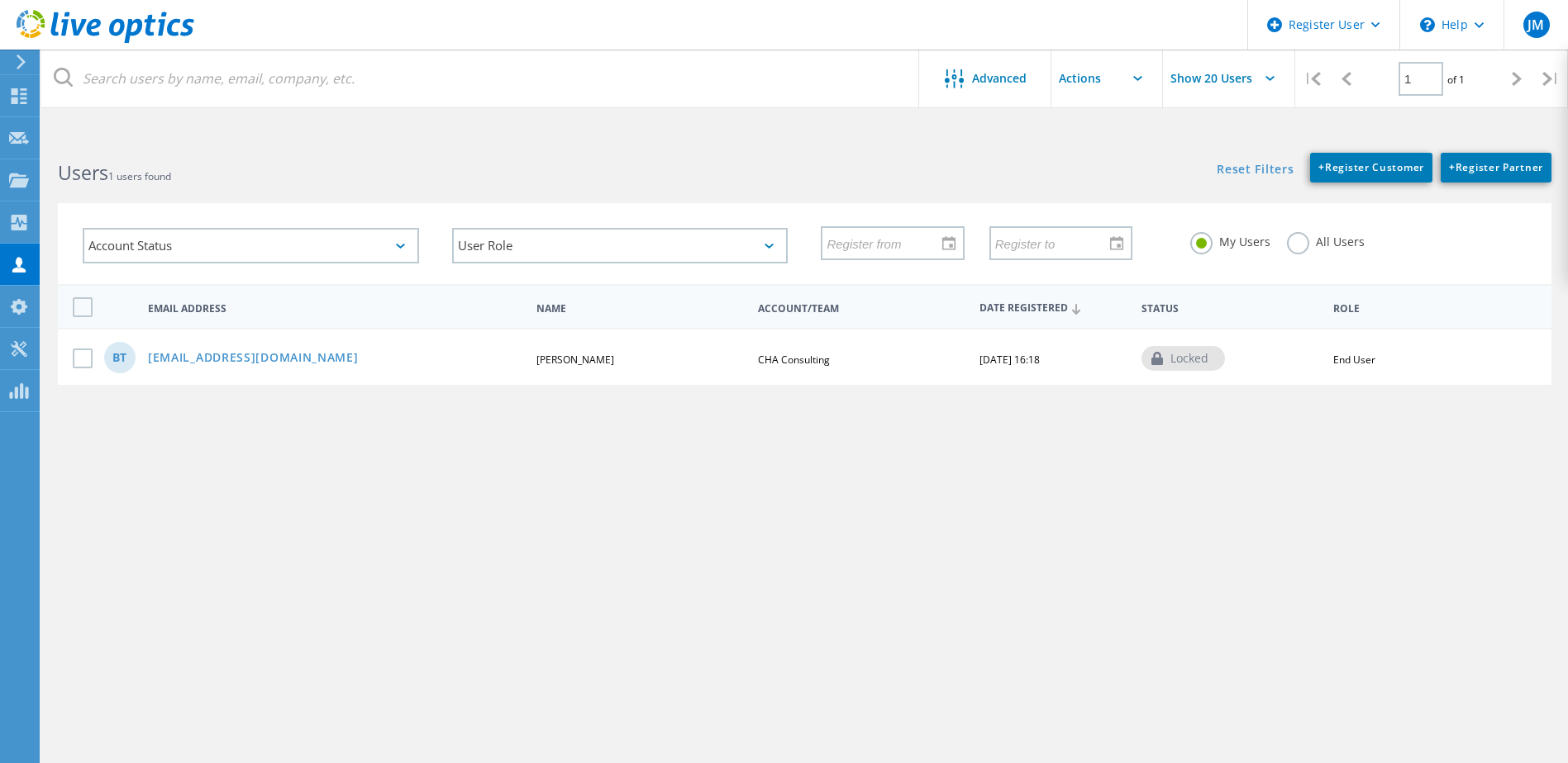
drag, startPoint x: 457, startPoint y: 150, endPoint x: 464, endPoint y: 158, distance: 10.6
click at [461, 150] on div "Users 1 users found" at bounding box center [422, 158] width 762 height 44
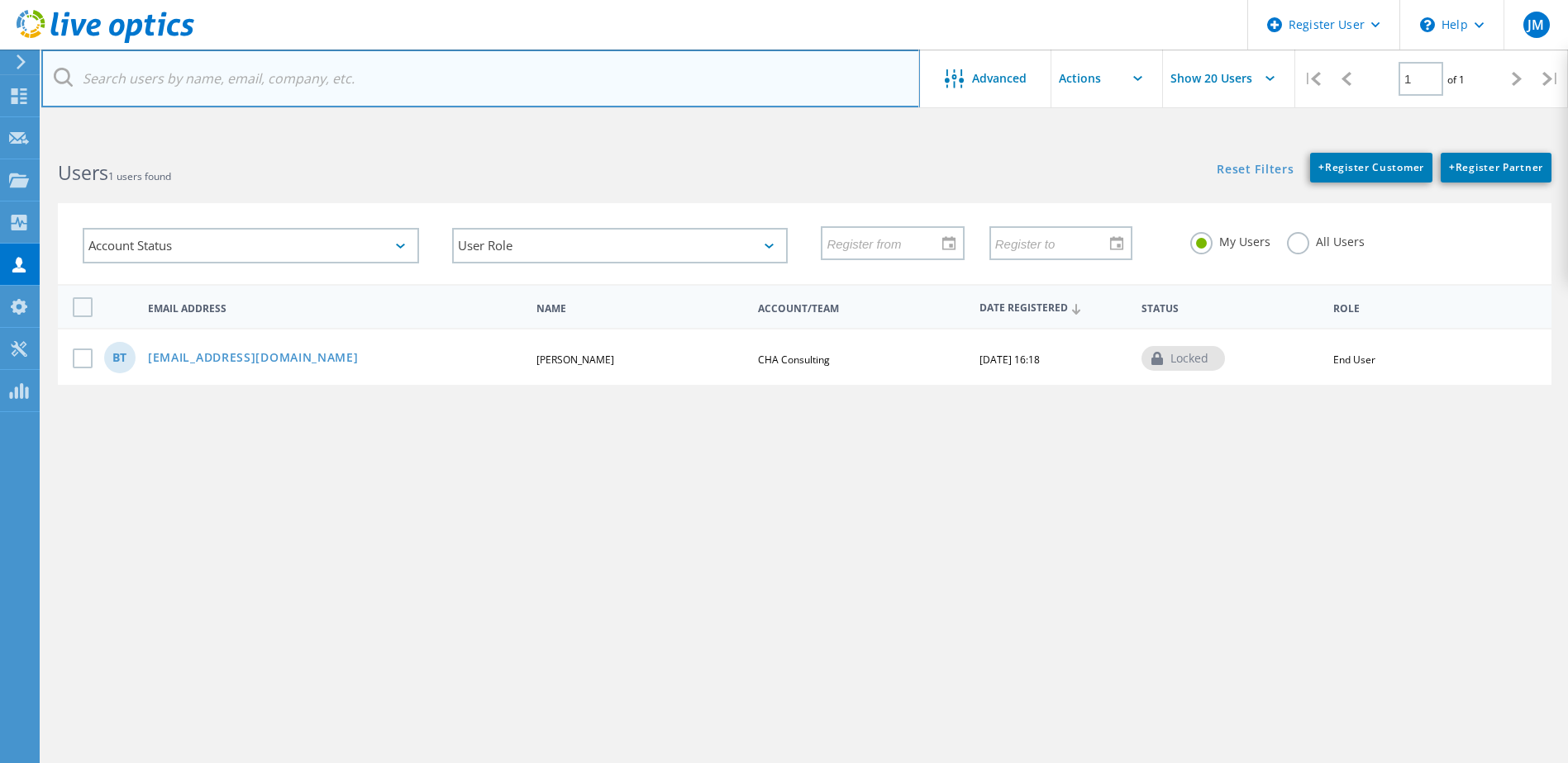
click at [152, 81] on input "text" at bounding box center [480, 79] width 878 height 58
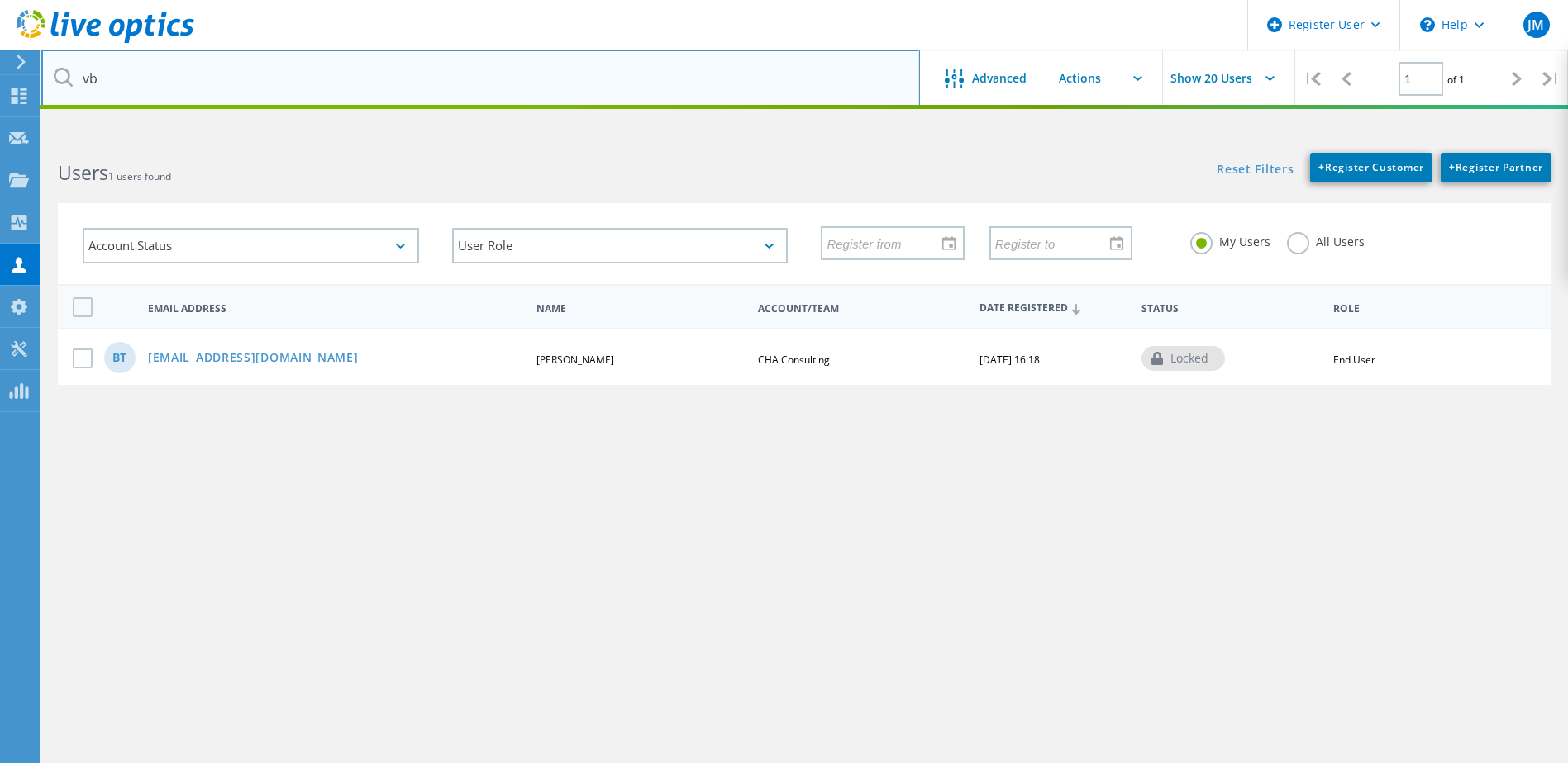
type input "v"
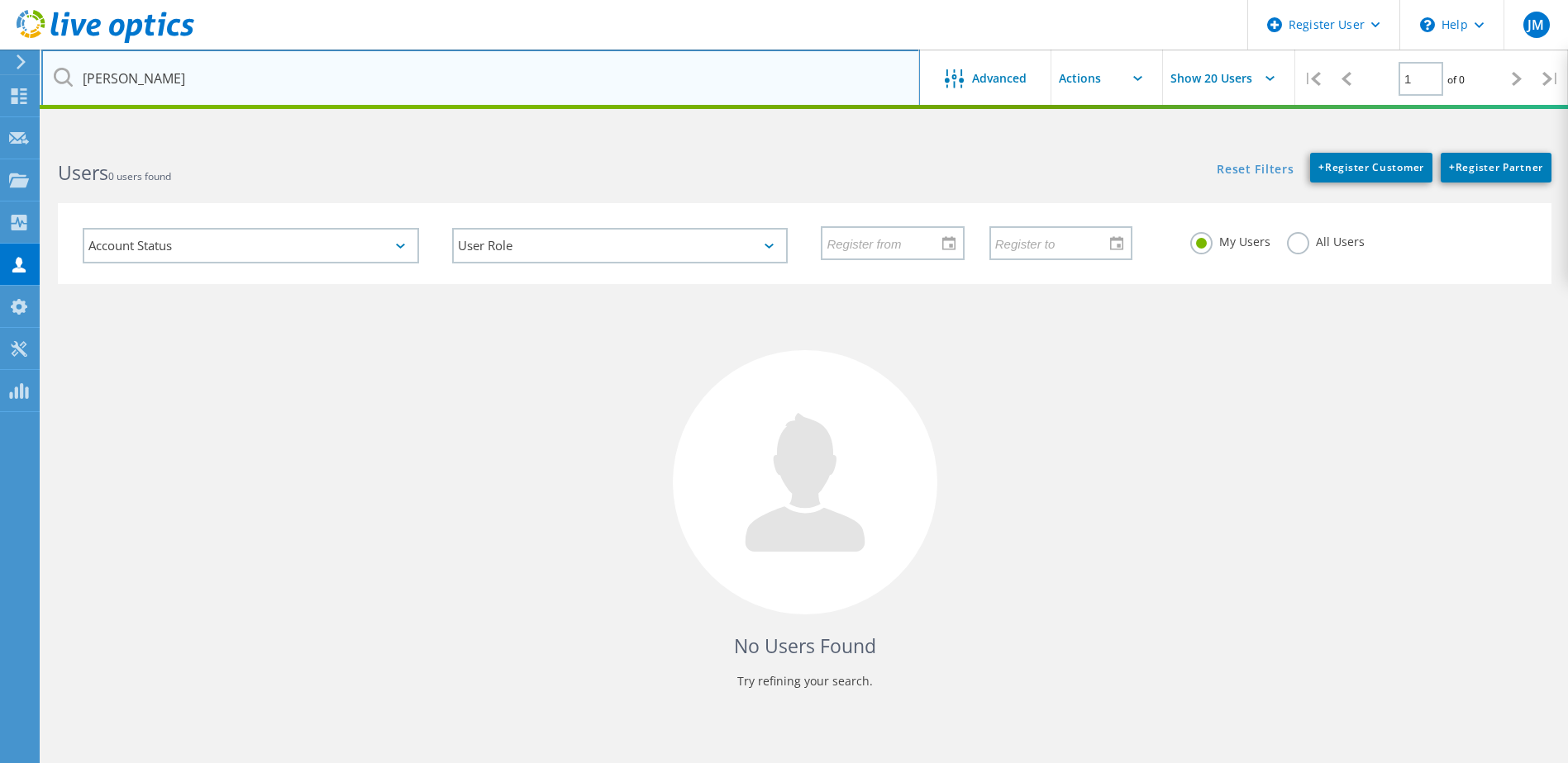
type input "bryan gauna"
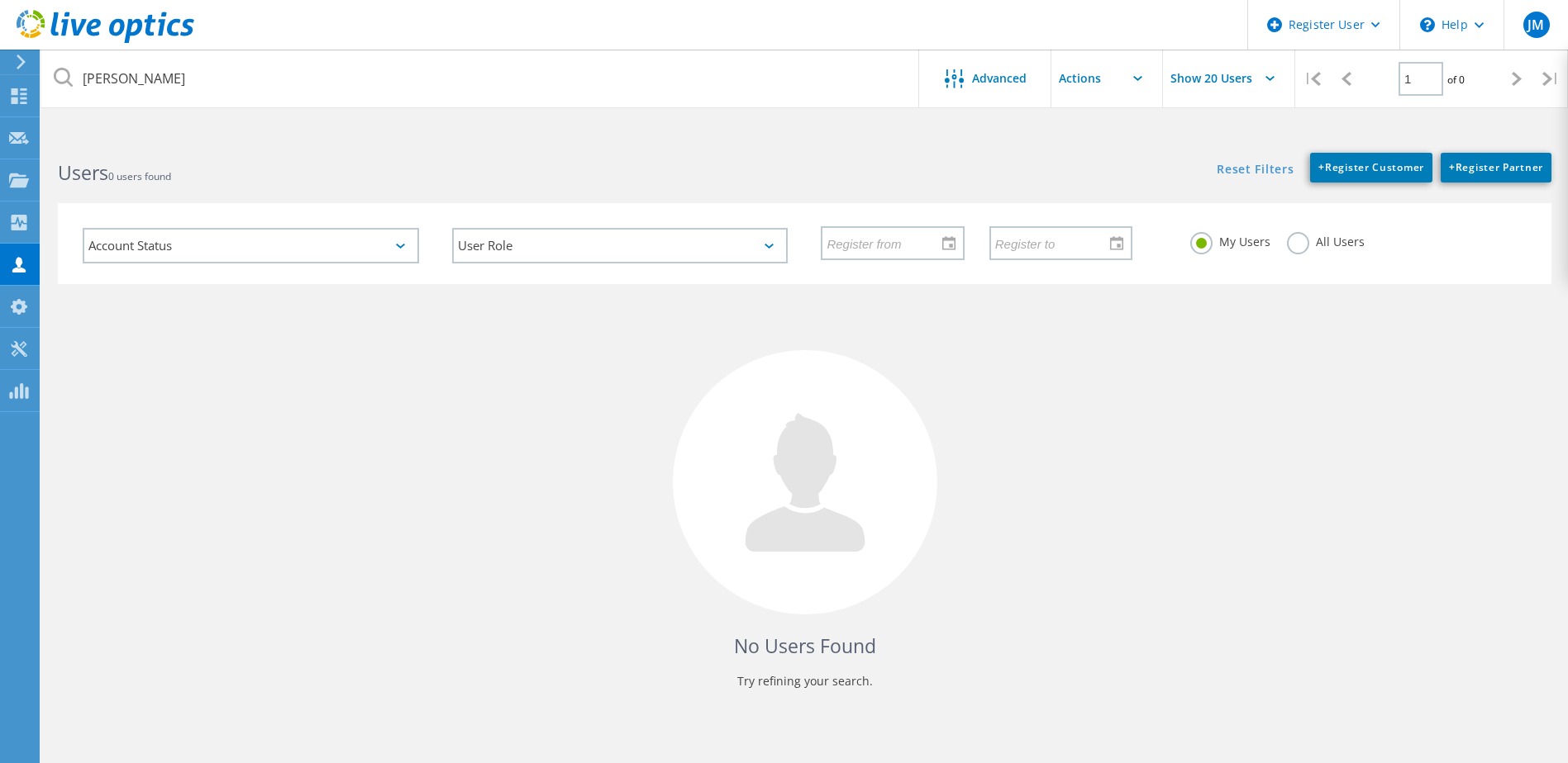
click at [57, 82] on icon at bounding box center [63, 77] width 19 height 19
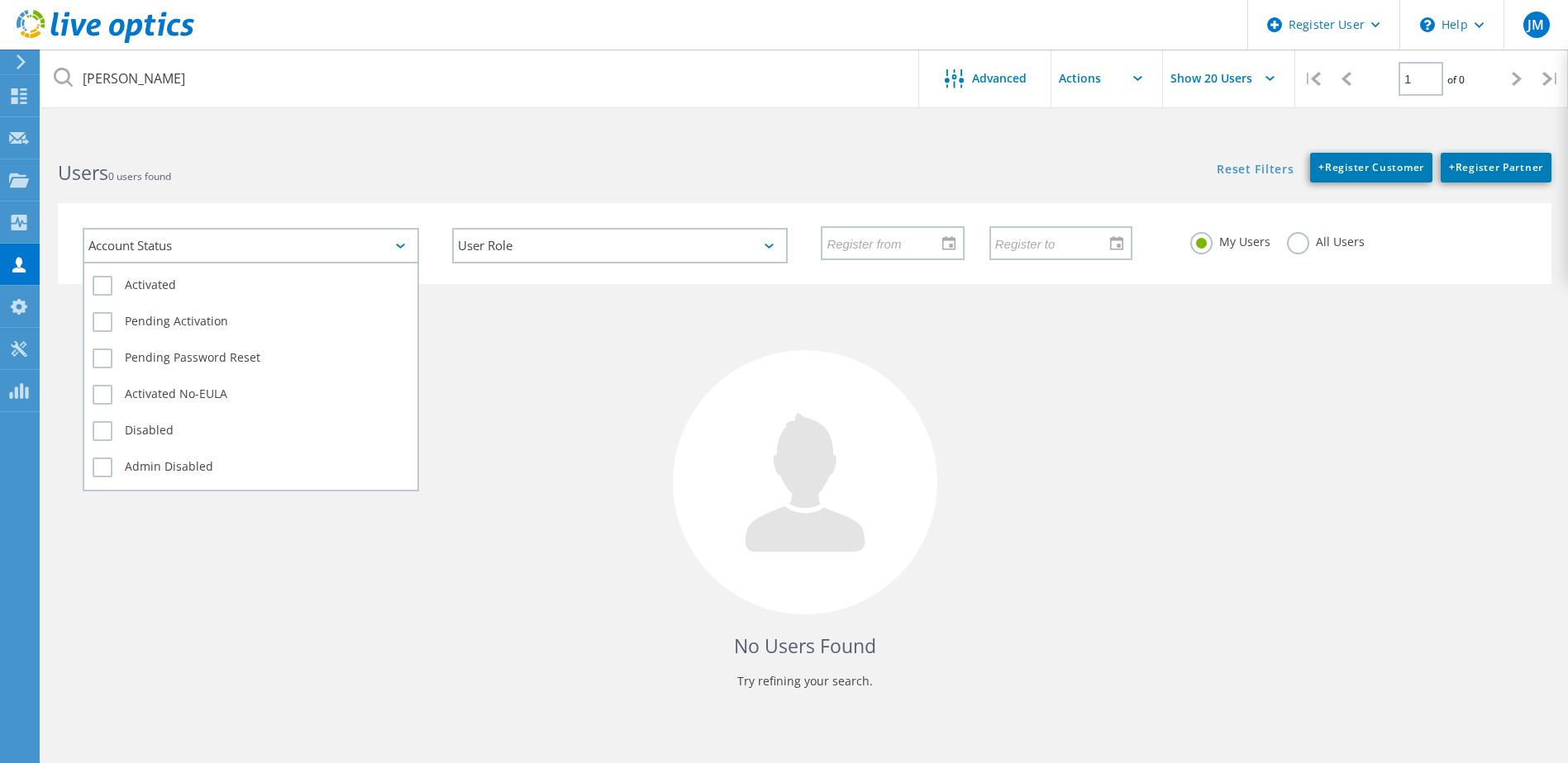
click at [298, 245] on div "Account Status" at bounding box center [251, 246] width 337 height 36
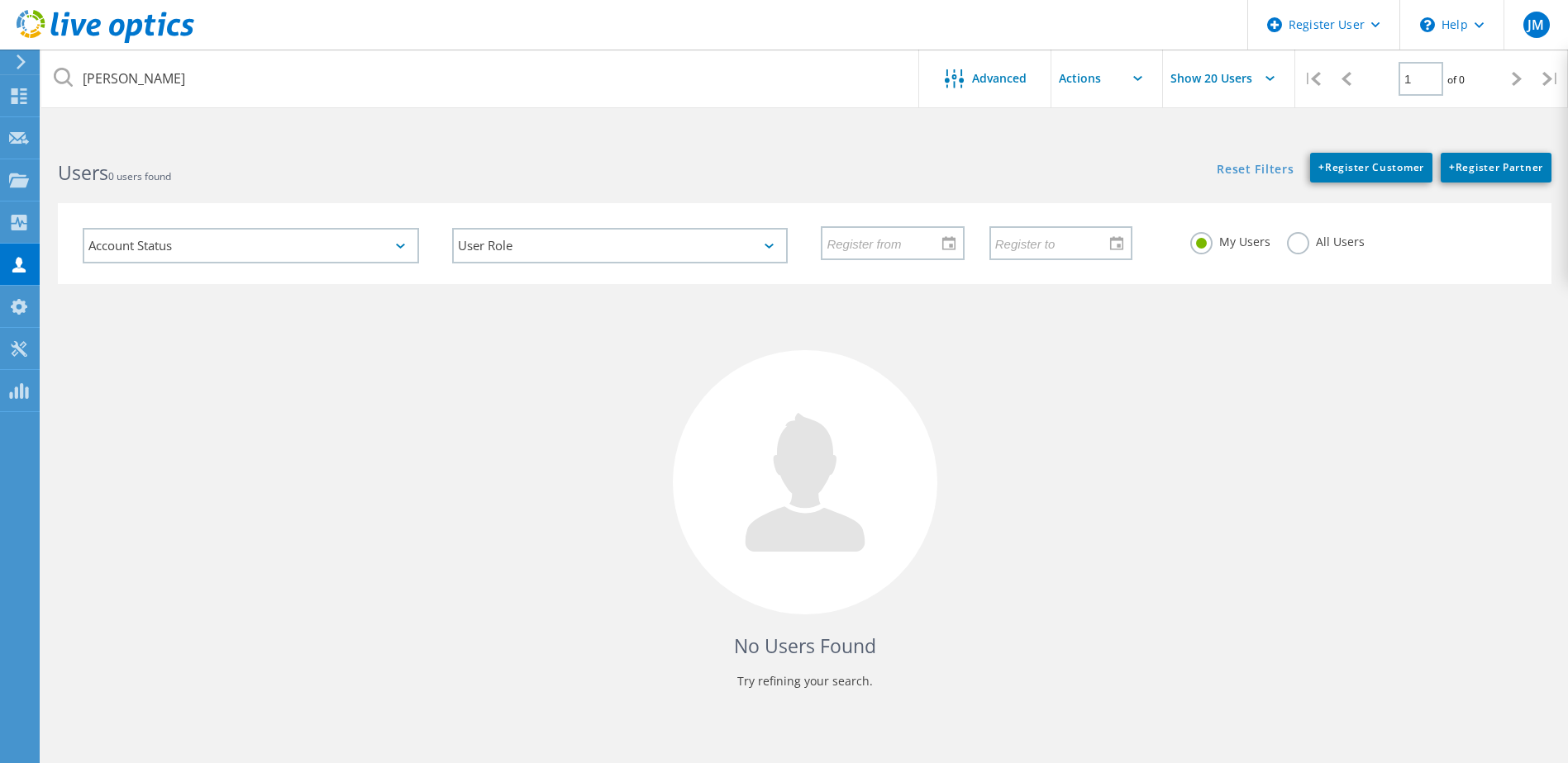
click at [325, 128] on html "Register User \n Help Explore Helpful Articles Contact Support JM Dell User Jos…" at bounding box center [784, 412] width 1568 height 826
click at [66, 222] on div "Collectors" at bounding box center [83, 222] width 74 height 11
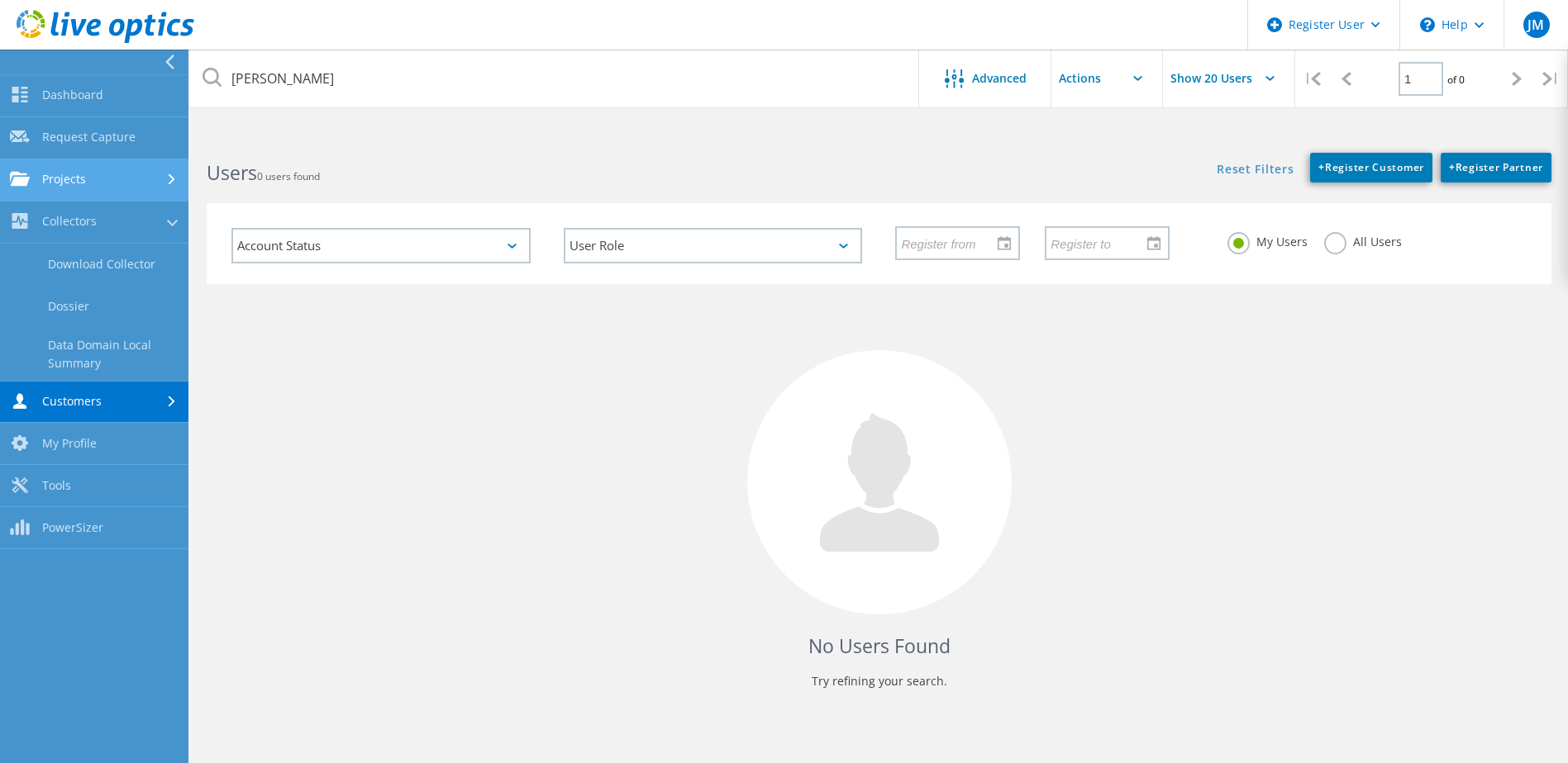
click at [116, 164] on link "Projects" at bounding box center [94, 180] width 188 height 42
click at [99, 218] on link "Search Projects" at bounding box center [94, 223] width 188 height 42
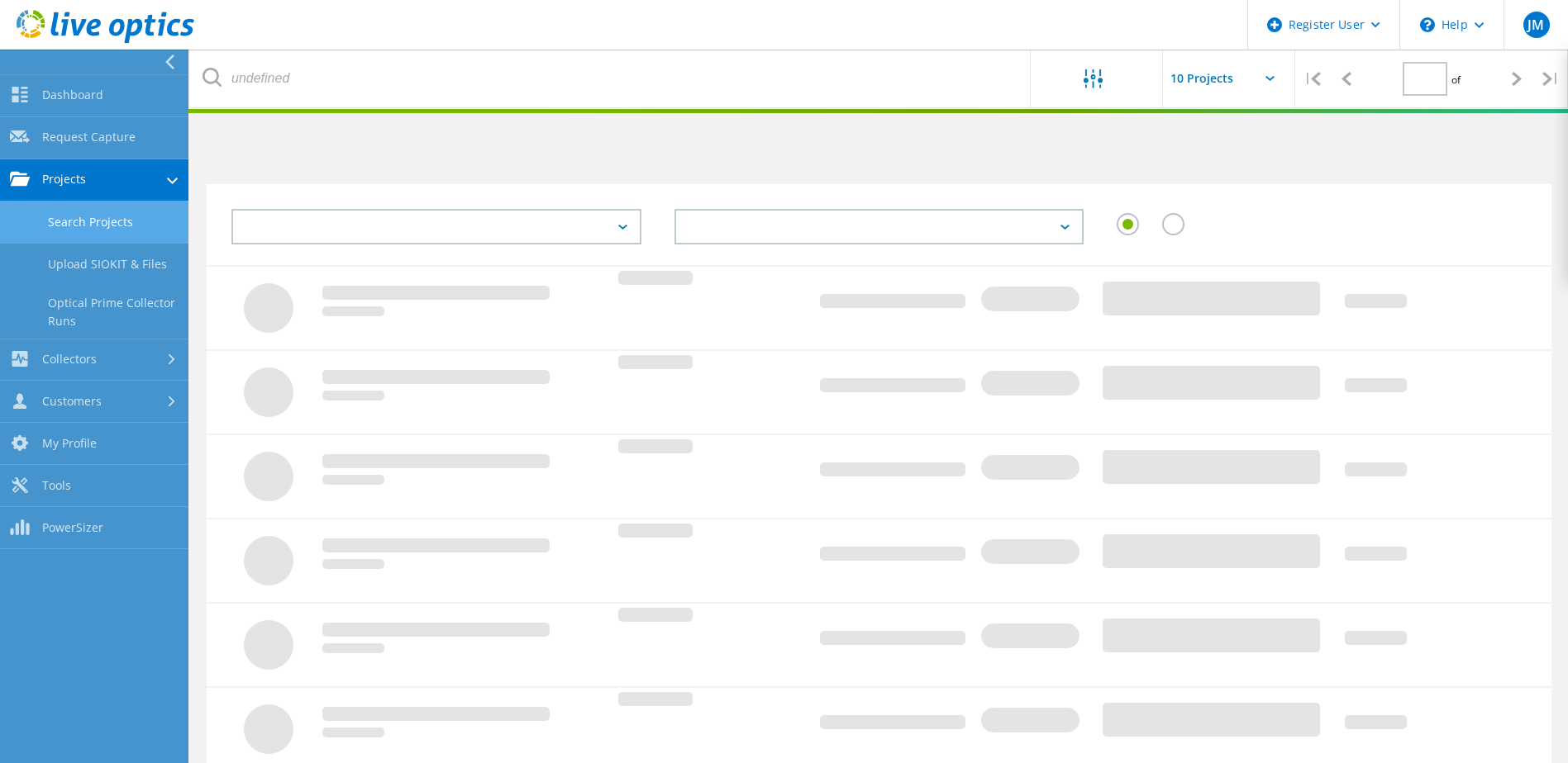
type input "1"
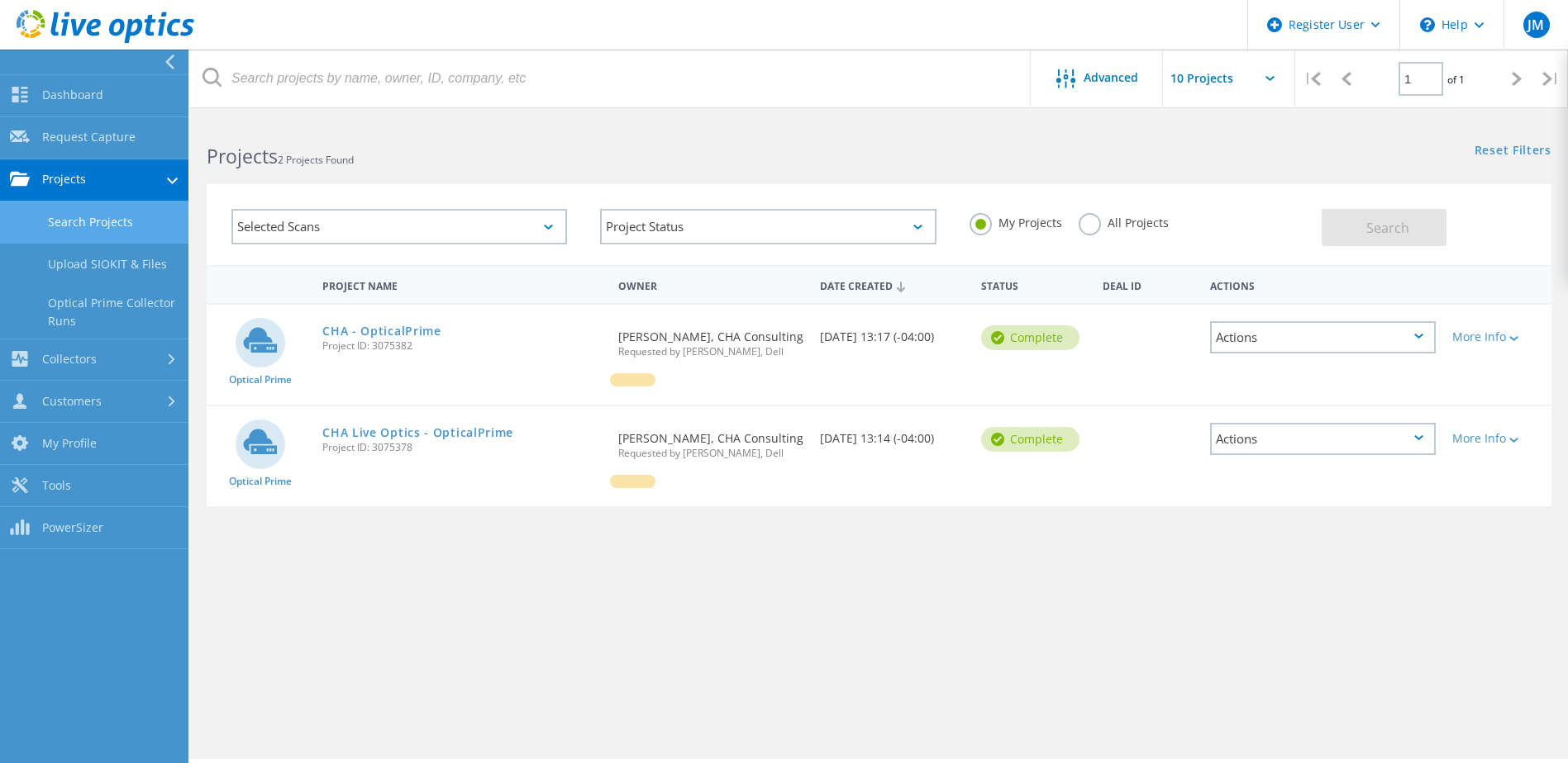
click at [507, 236] on div "Selected Scans" at bounding box center [399, 226] width 336 height 36
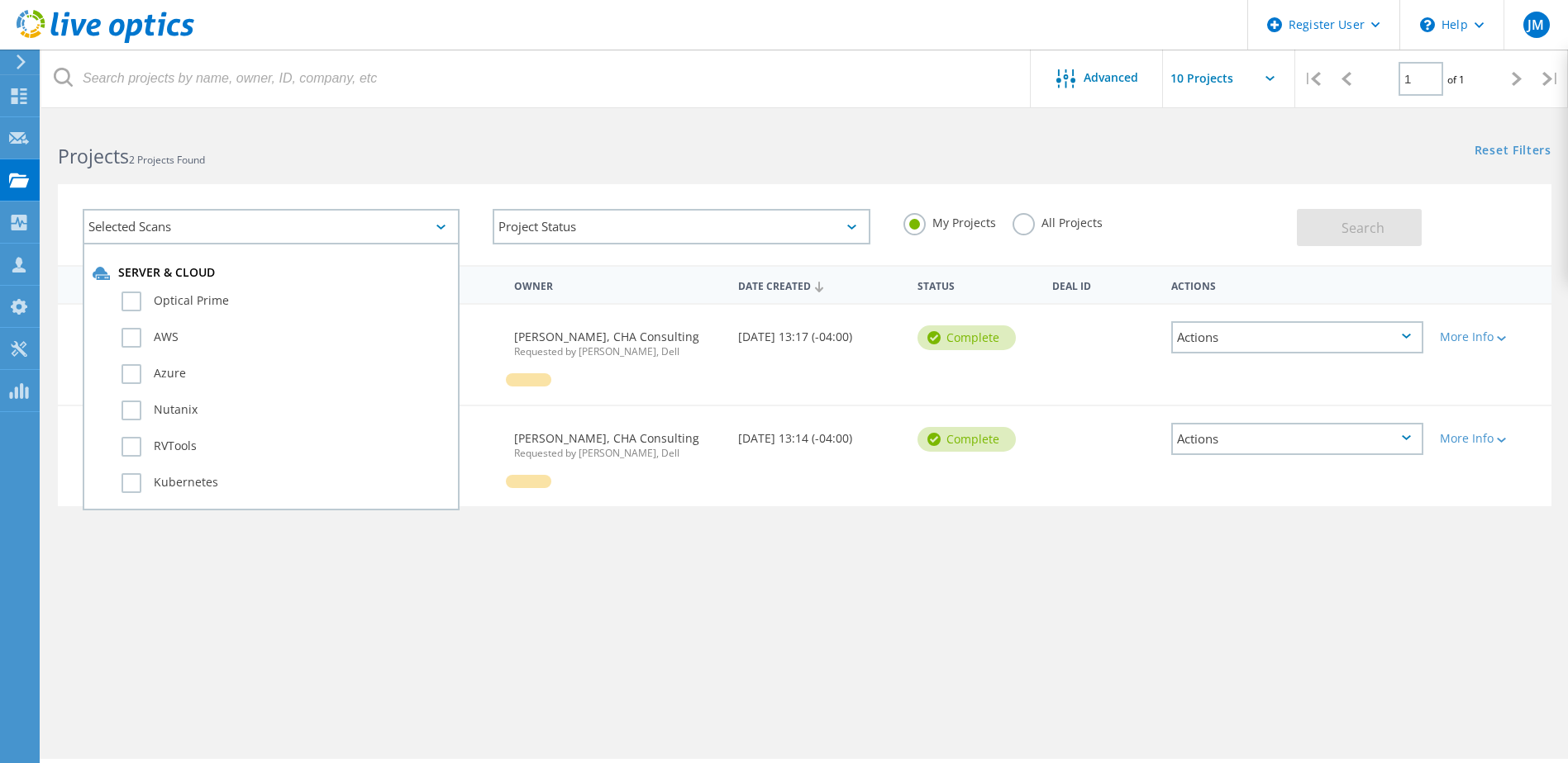
click at [689, 124] on div "Projects 2 Projects Found" at bounding box center [422, 141] width 762 height 44
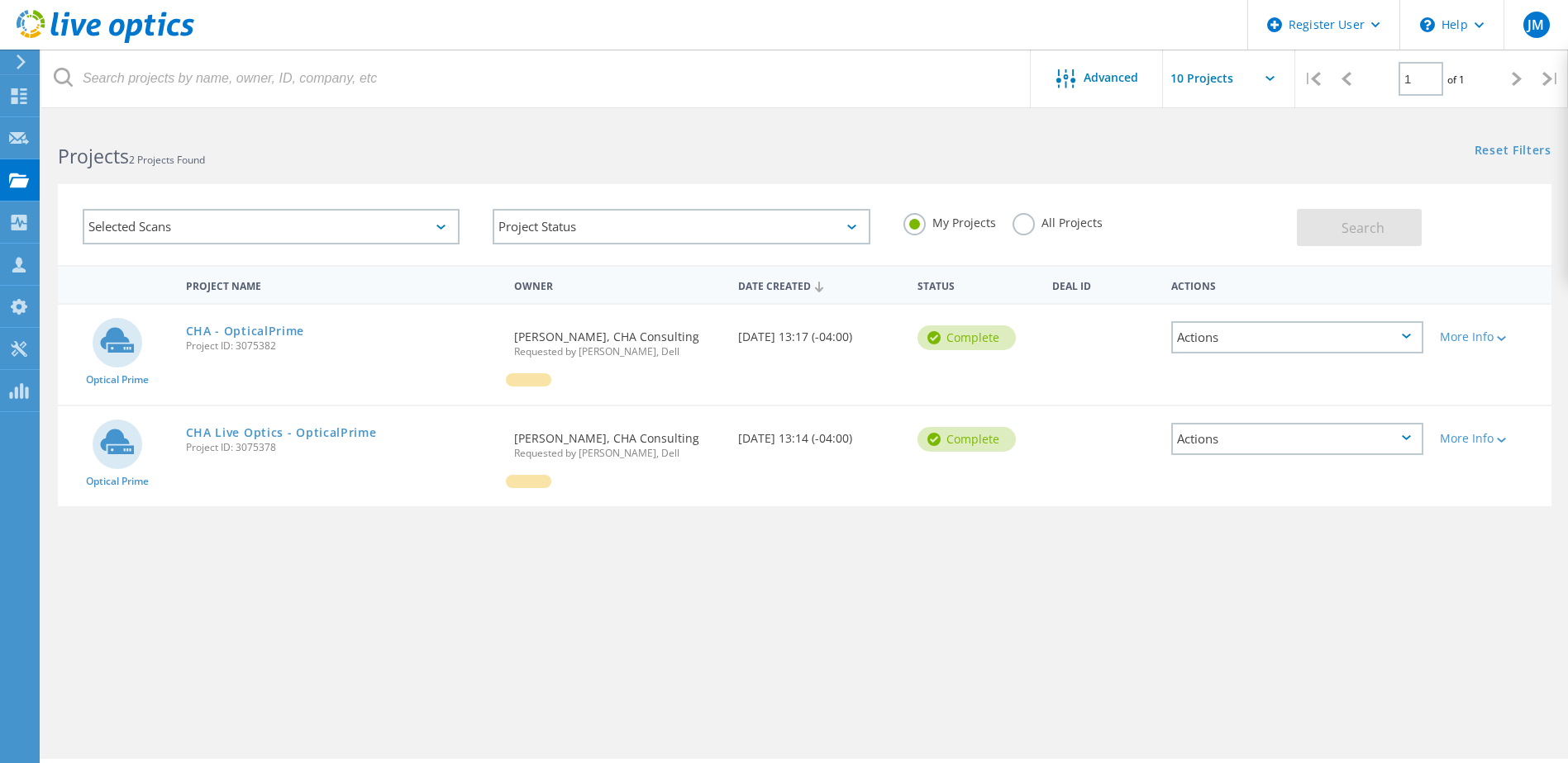
click at [1033, 233] on div "All Projects" at bounding box center [1057, 225] width 90 height 24
click at [1015, 229] on label "All Projects" at bounding box center [1057, 221] width 90 height 16
click at [0, 0] on input "All Projects" at bounding box center [0, 0] width 0 height 0
click at [1341, 230] on button "Search" at bounding box center [1358, 227] width 124 height 37
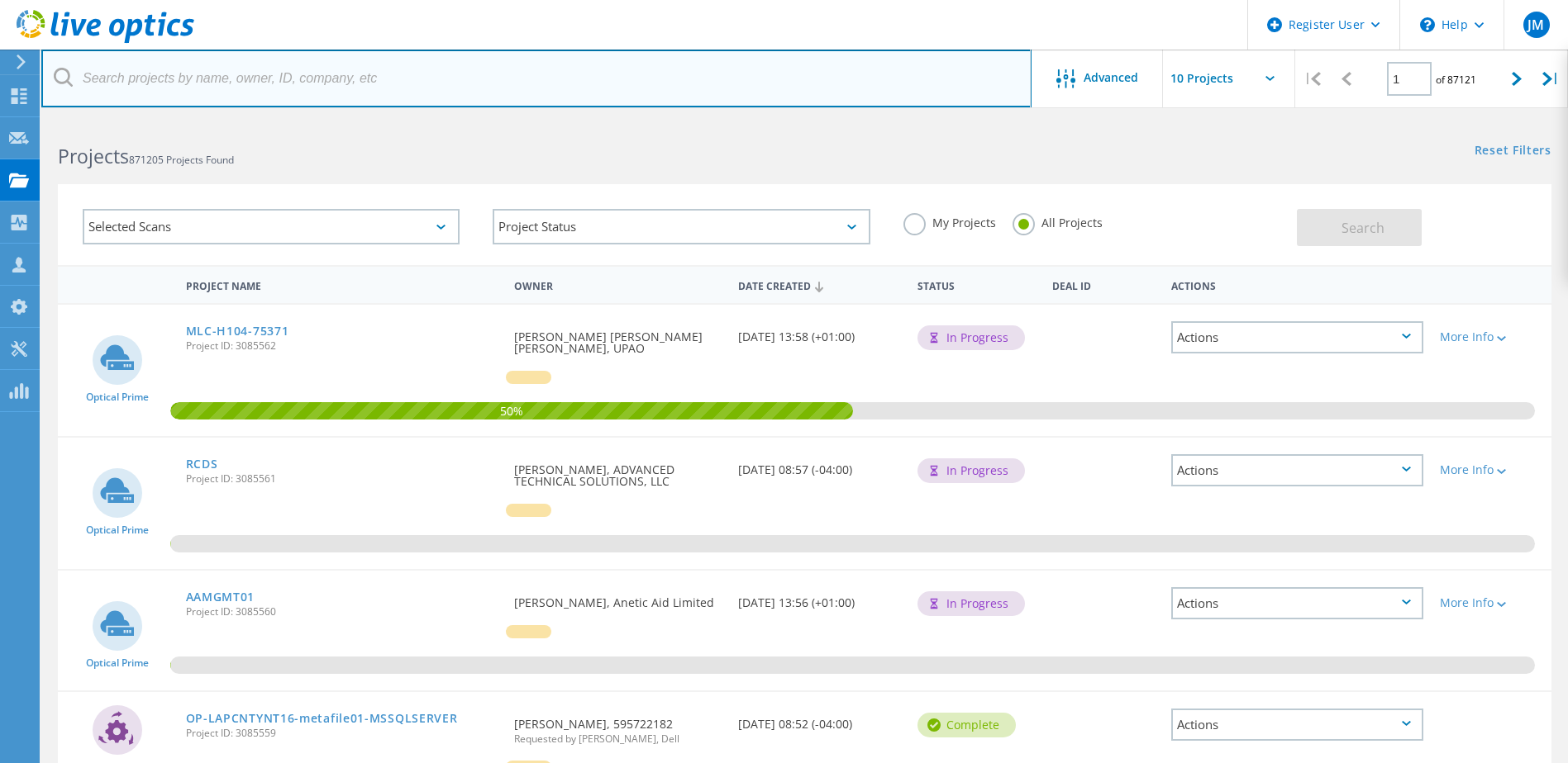
click at [255, 78] on input "text" at bounding box center [536, 79] width 990 height 58
type input "equilend"
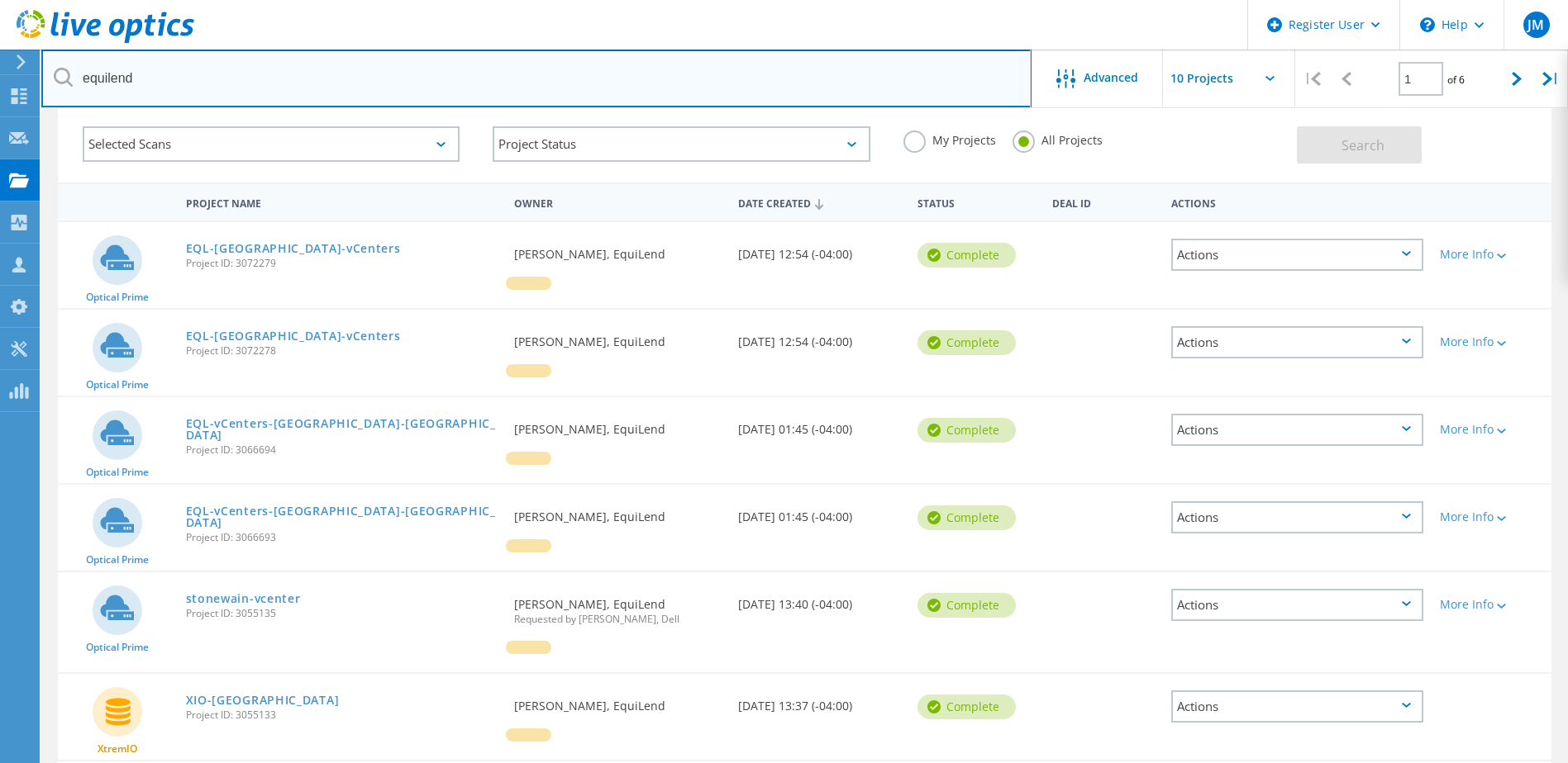
scroll to position [166, 0]
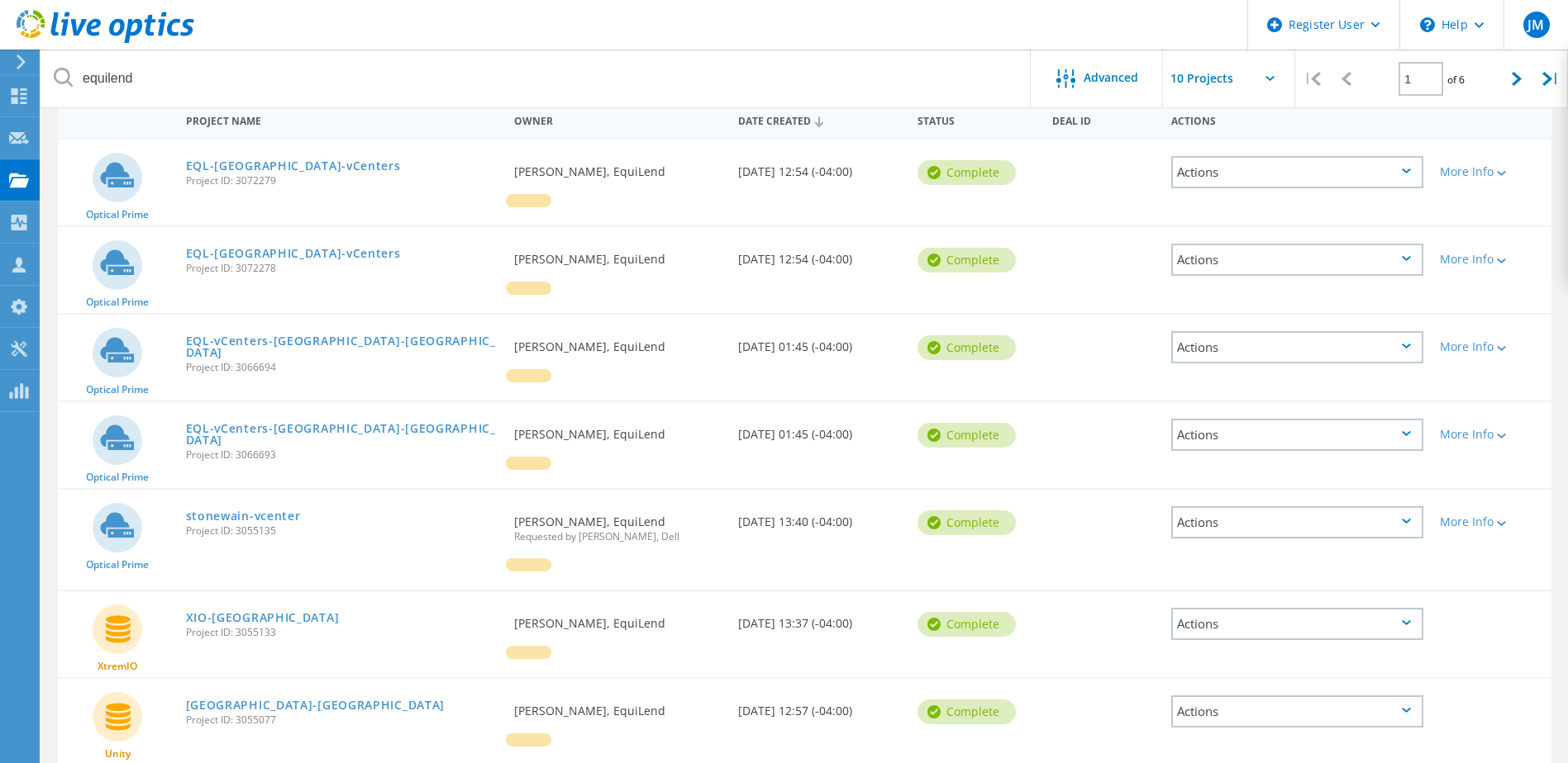
drag, startPoint x: 298, startPoint y: 535, endPoint x: 187, endPoint y: 535, distance: 111.0
click at [187, 535] on span "Project ID: 3055135" at bounding box center [342, 531] width 312 height 10
copy span "Project ID: 3055135"
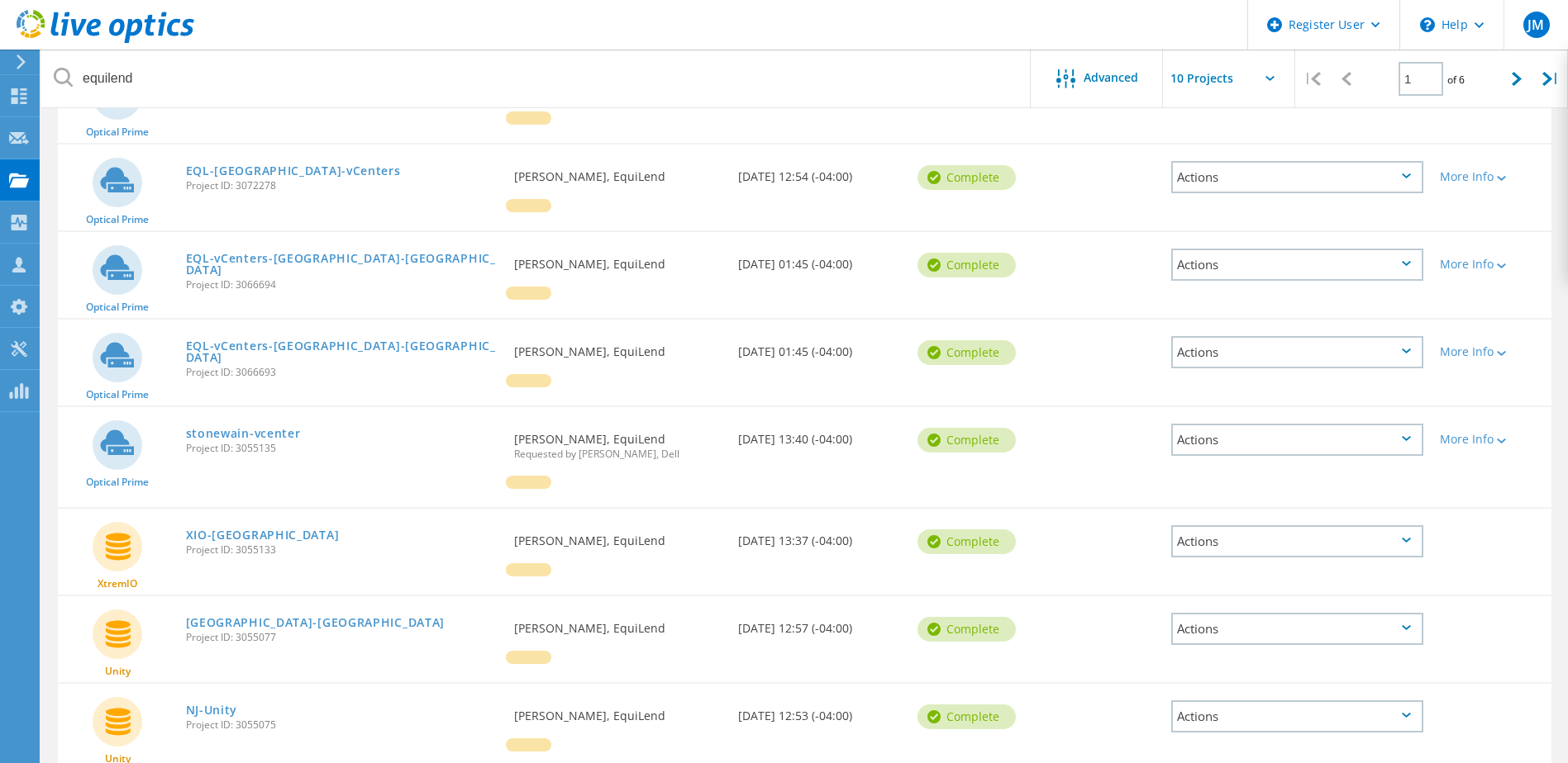
click at [1279, 449] on div "Actions" at bounding box center [1297, 439] width 252 height 32
click at [1285, 405] on div "View Project" at bounding box center [1298, 401] width 249 height 25
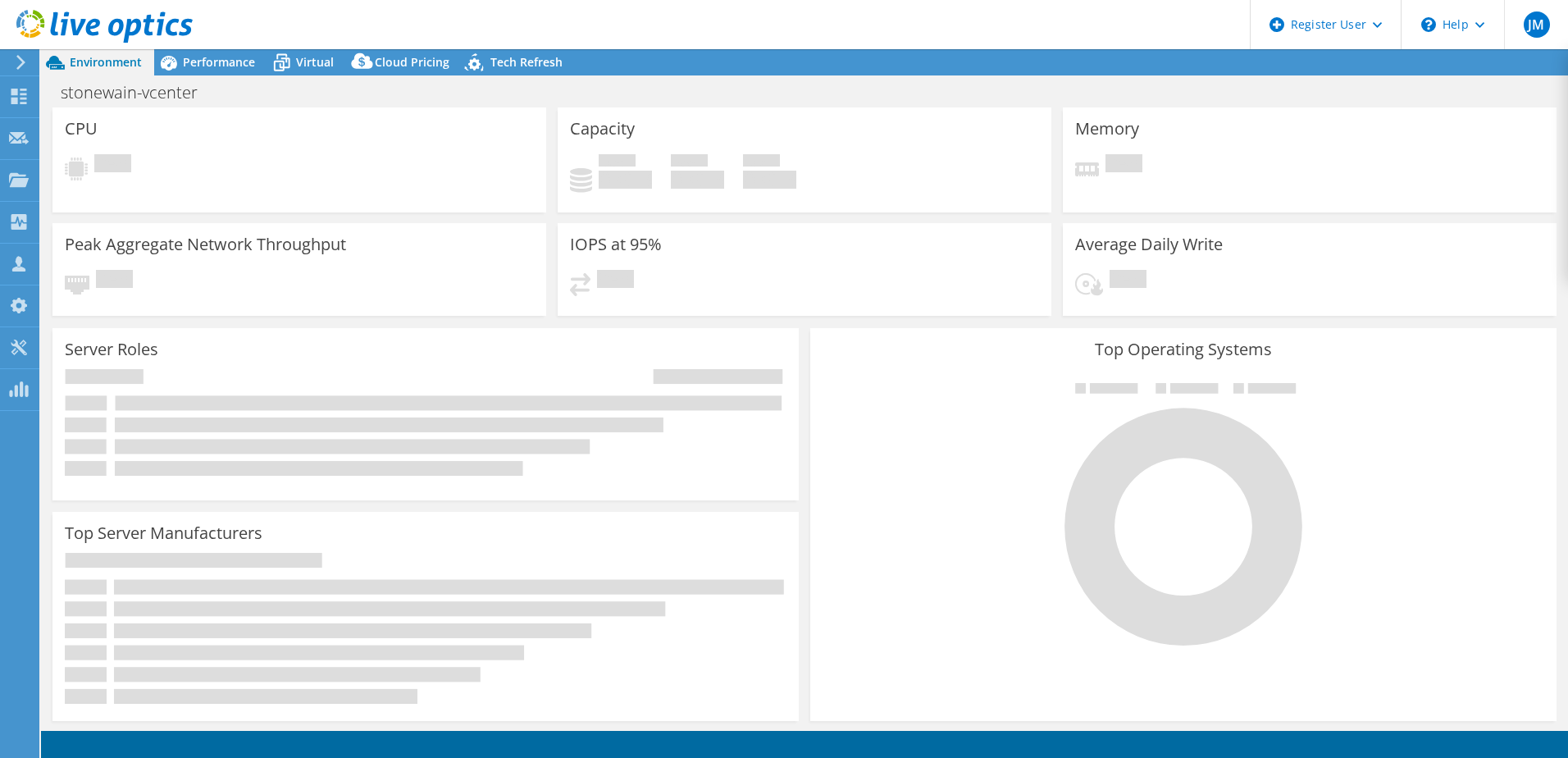
select select "USD"
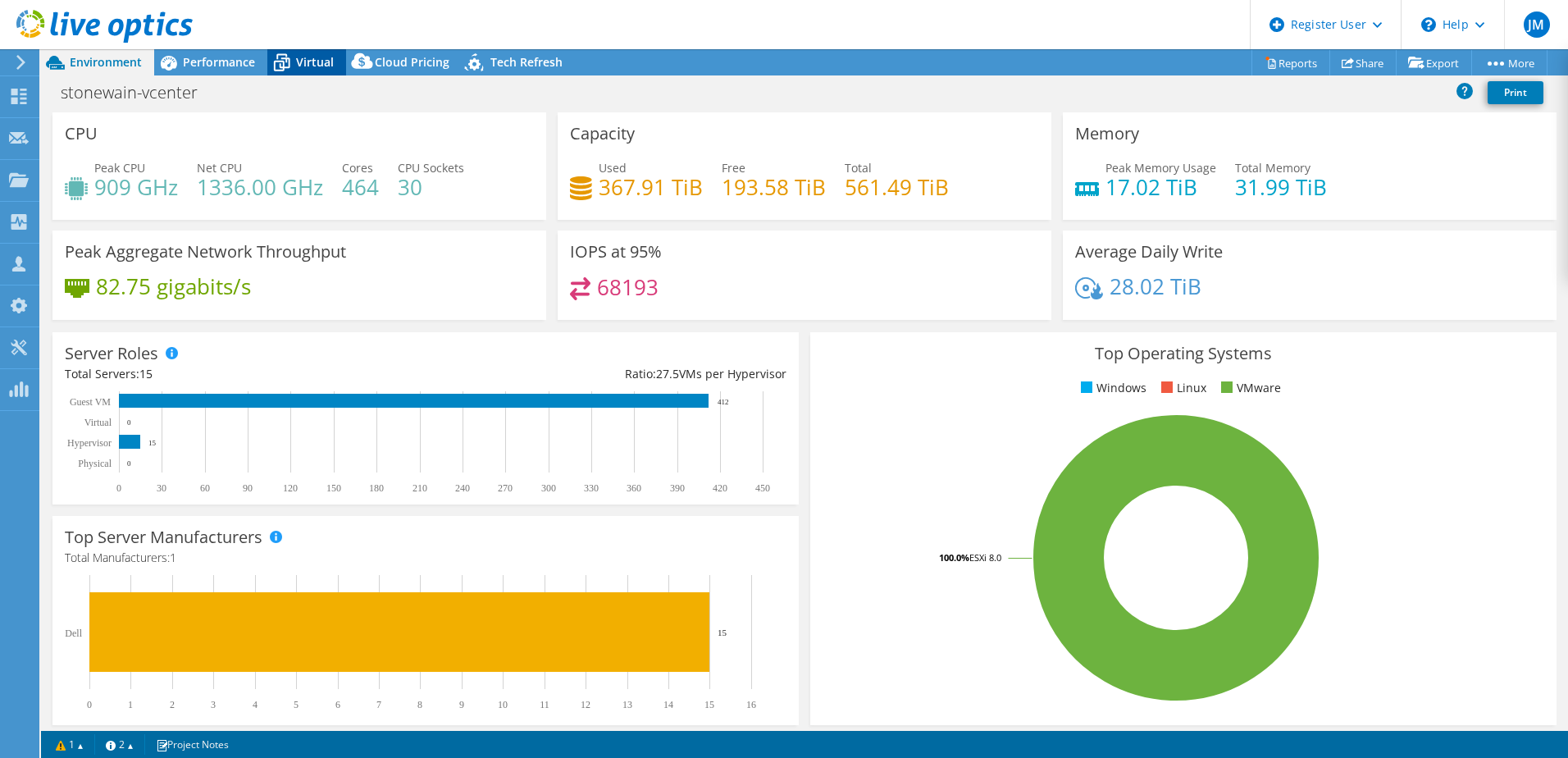
click at [313, 59] on span "Virtual" at bounding box center [315, 61] width 38 height 16
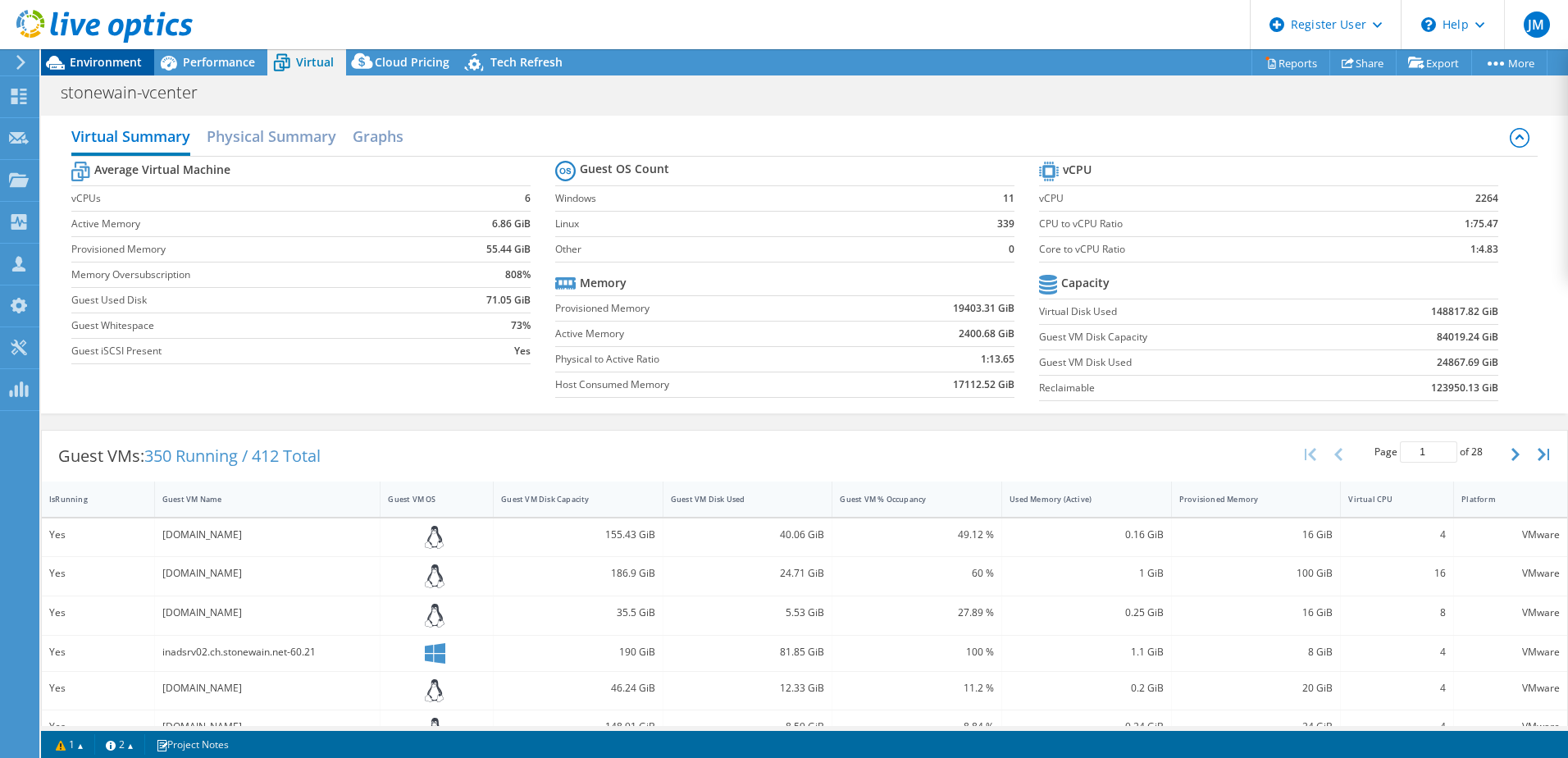
click at [89, 67] on span "Environment" at bounding box center [106, 61] width 72 height 16
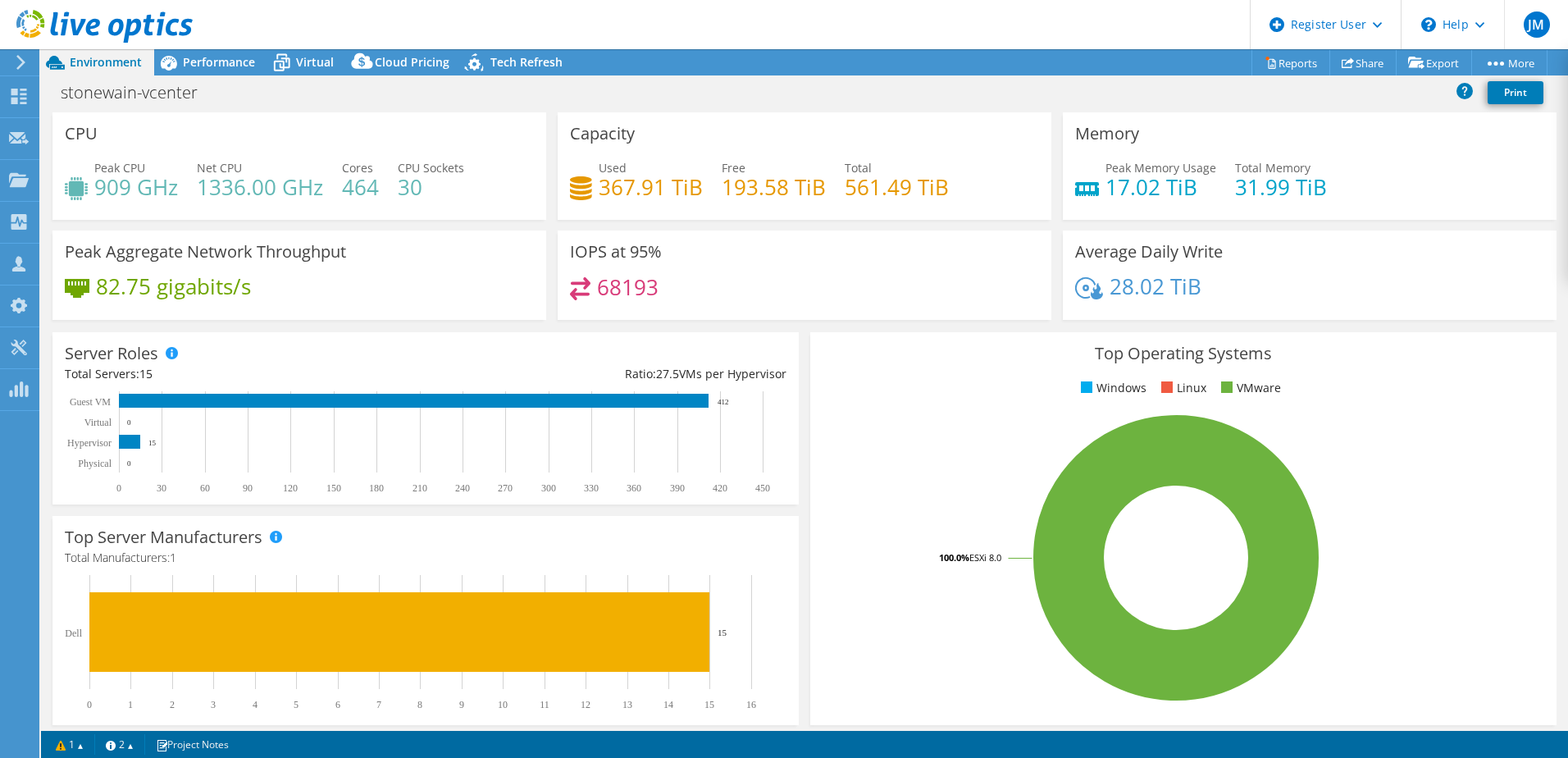
select select "USD"
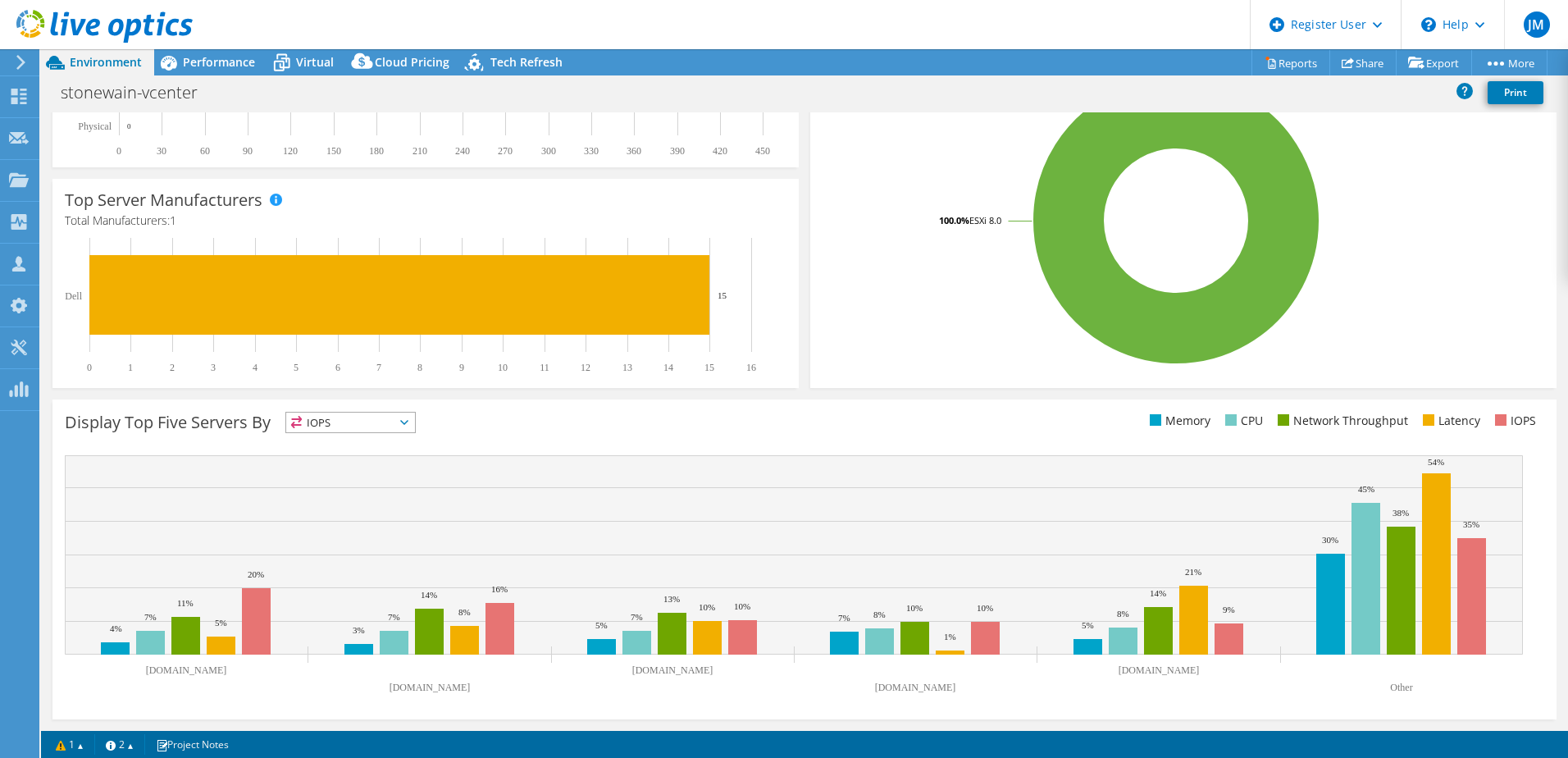
scroll to position [336, 0]
